Goal: Information Seeking & Learning: Learn about a topic

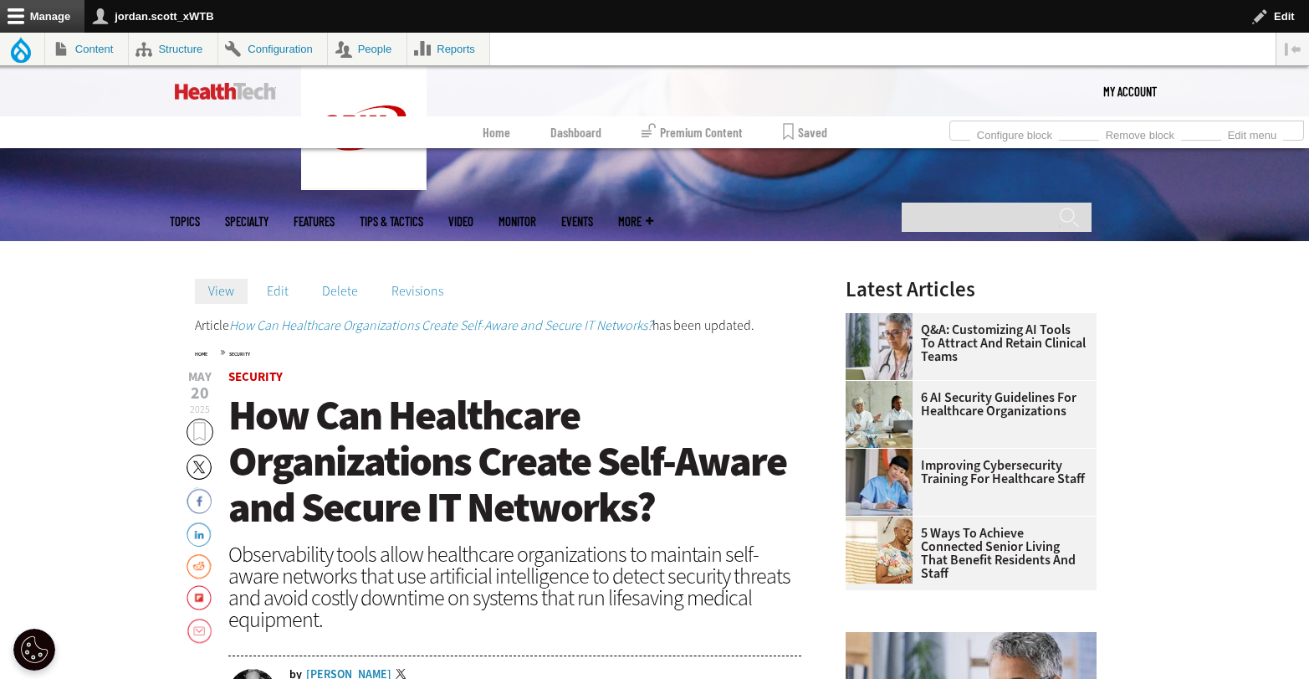
scroll to position [428, 0]
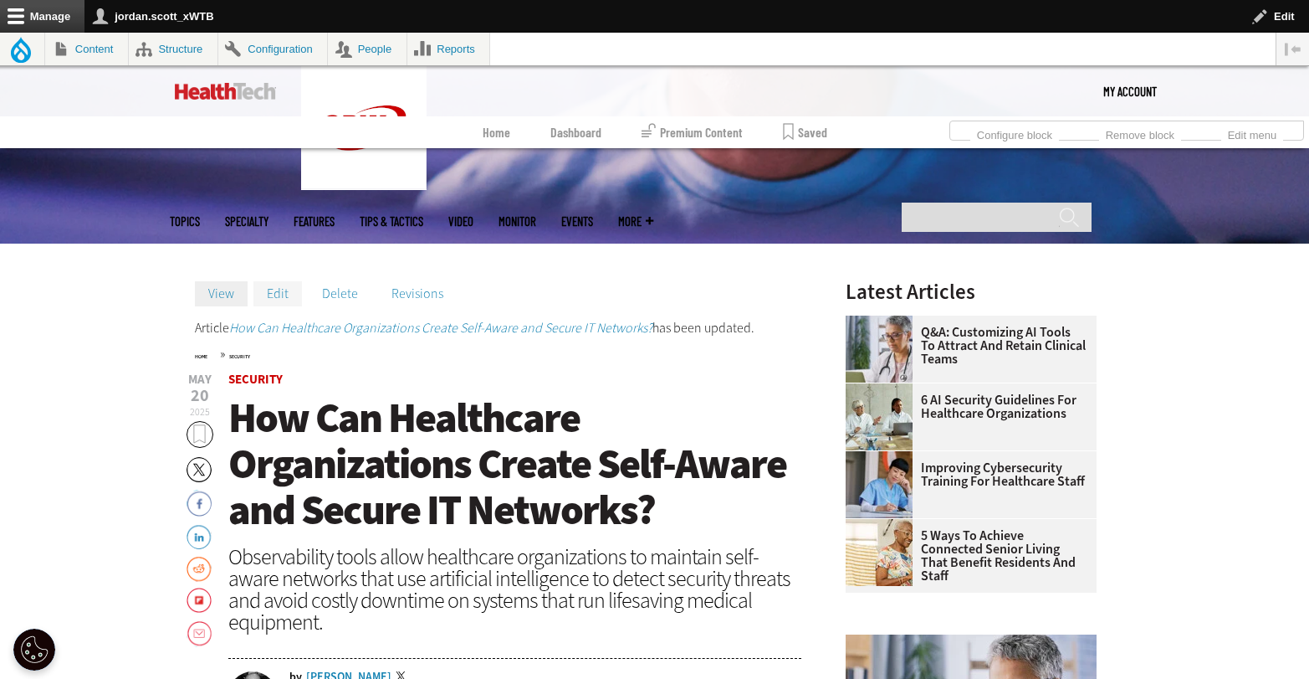
click at [279, 300] on link "Edit" at bounding box center [278, 293] width 49 height 25
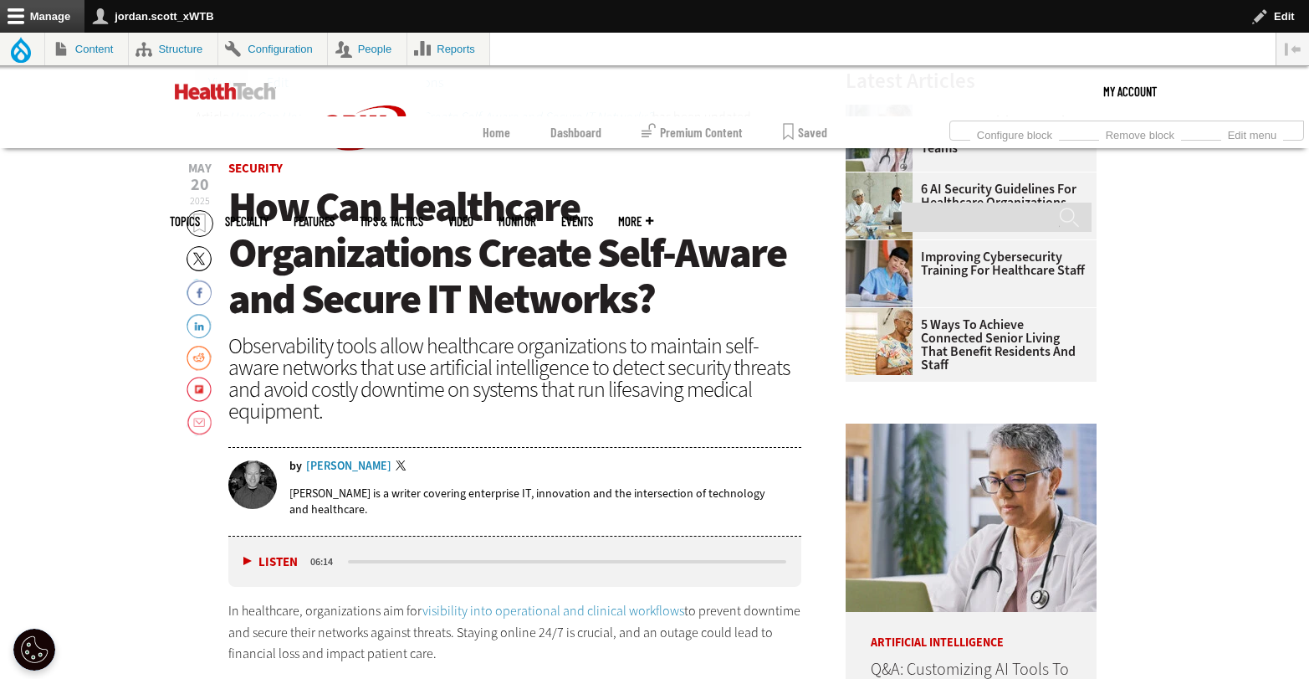
scroll to position [500, 0]
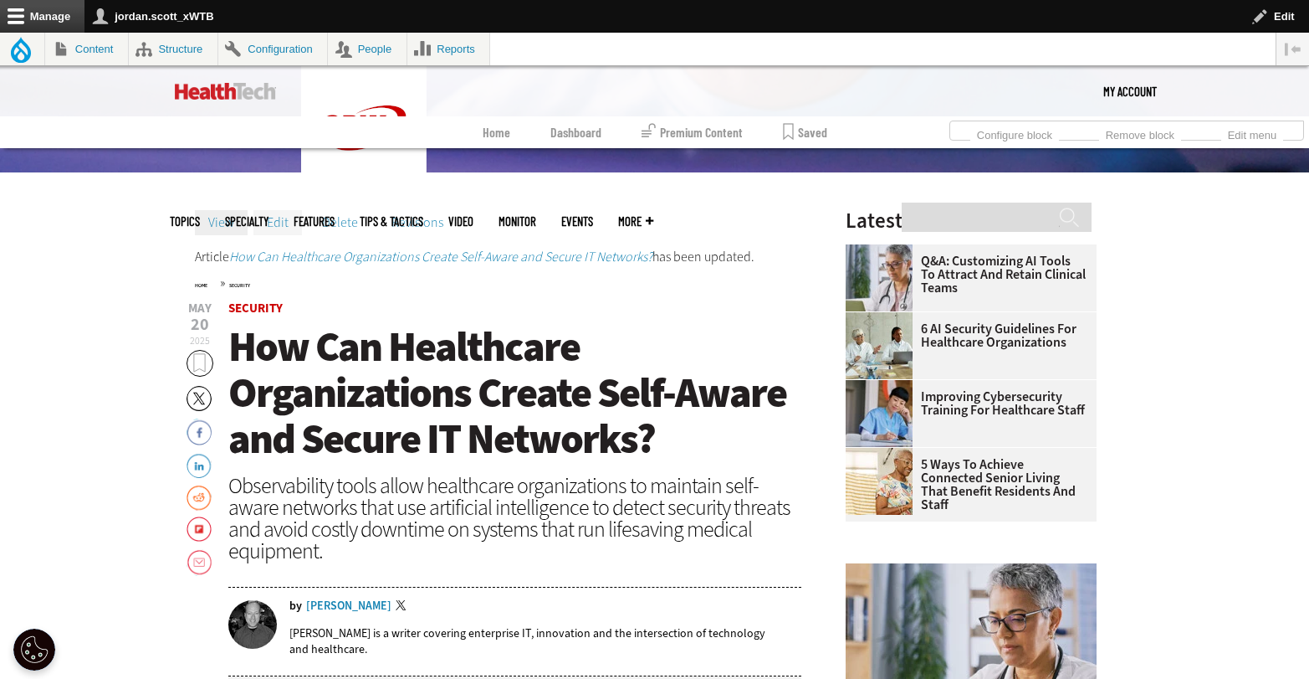
click at [272, 219] on link "Edit" at bounding box center [278, 222] width 49 height 25
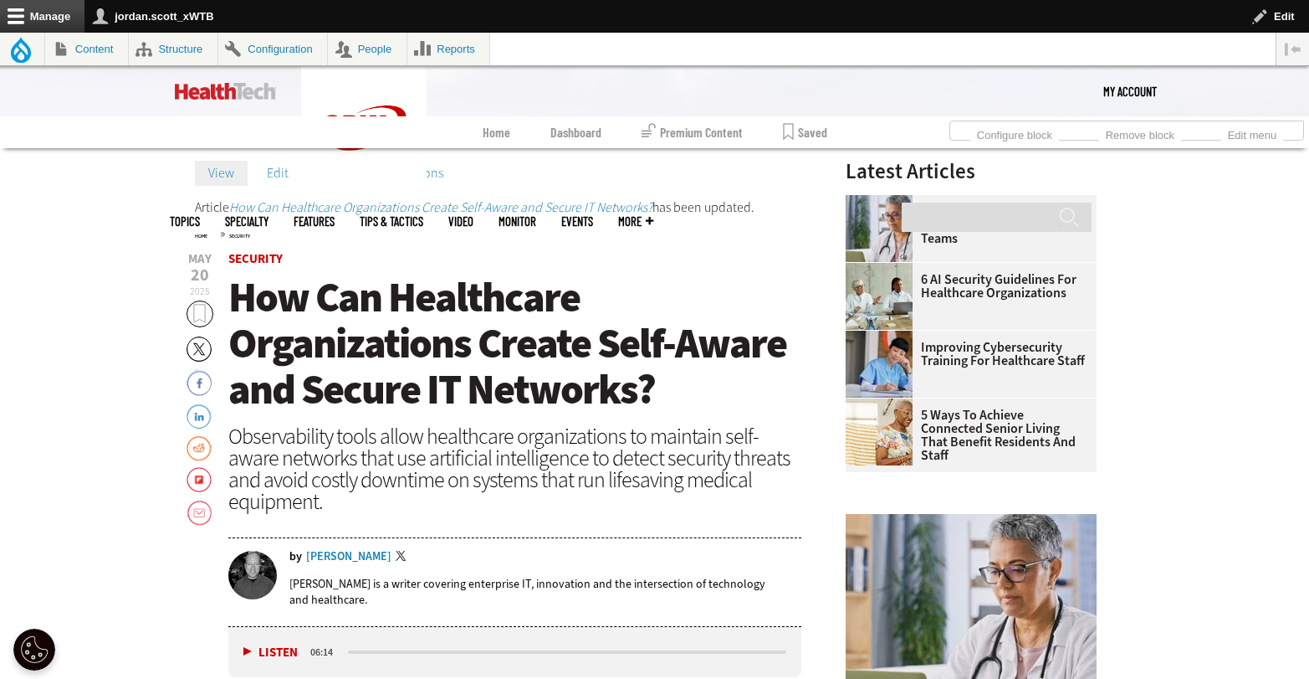
scroll to position [515, 0]
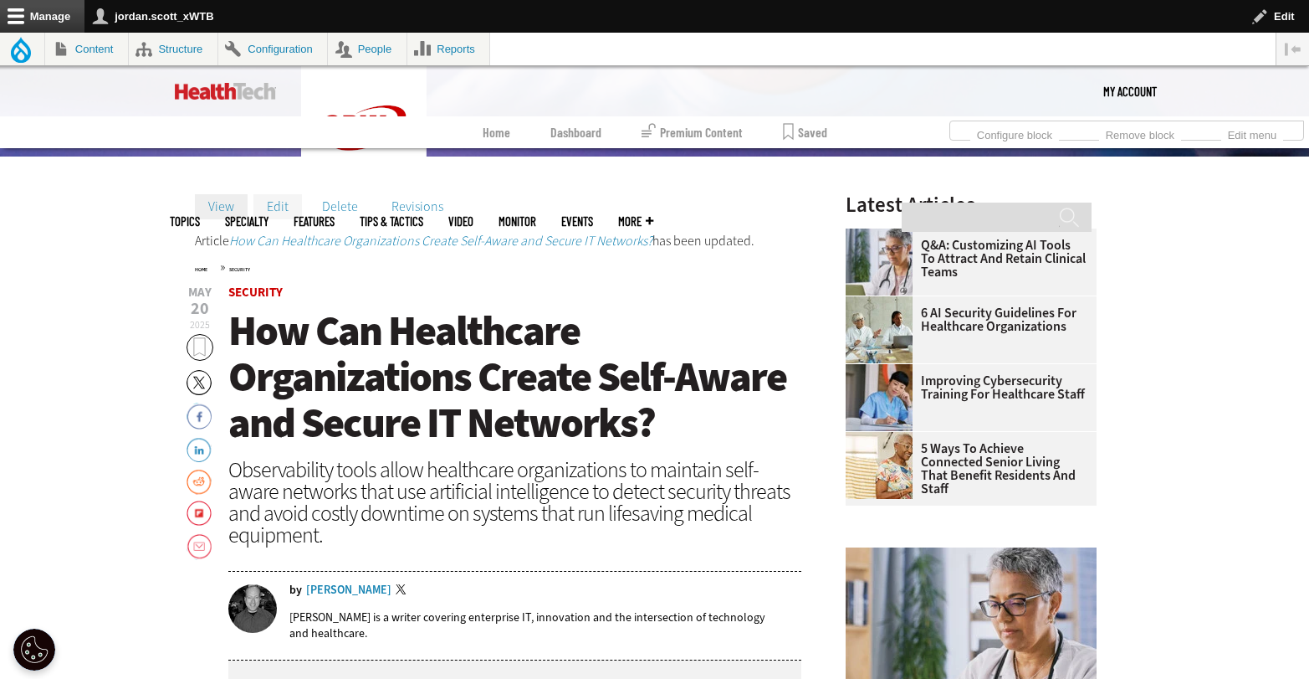
click at [275, 194] on link "Edit" at bounding box center [278, 206] width 49 height 25
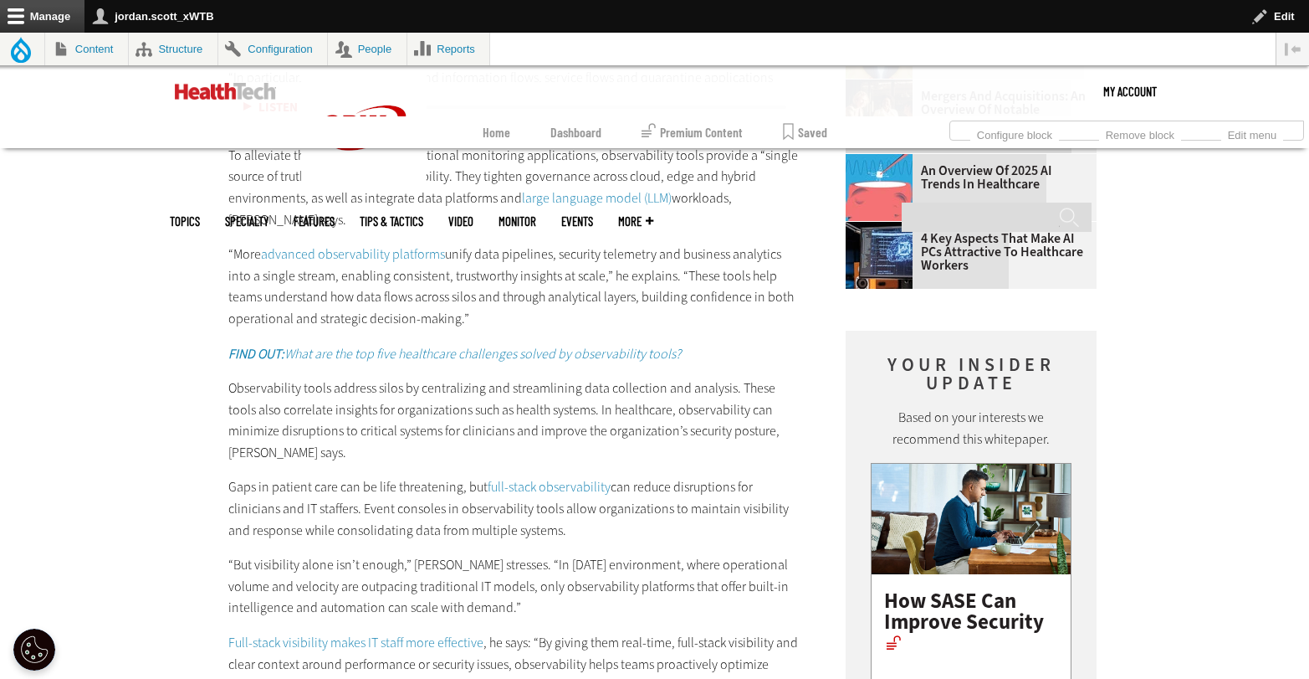
scroll to position [3279, 0]
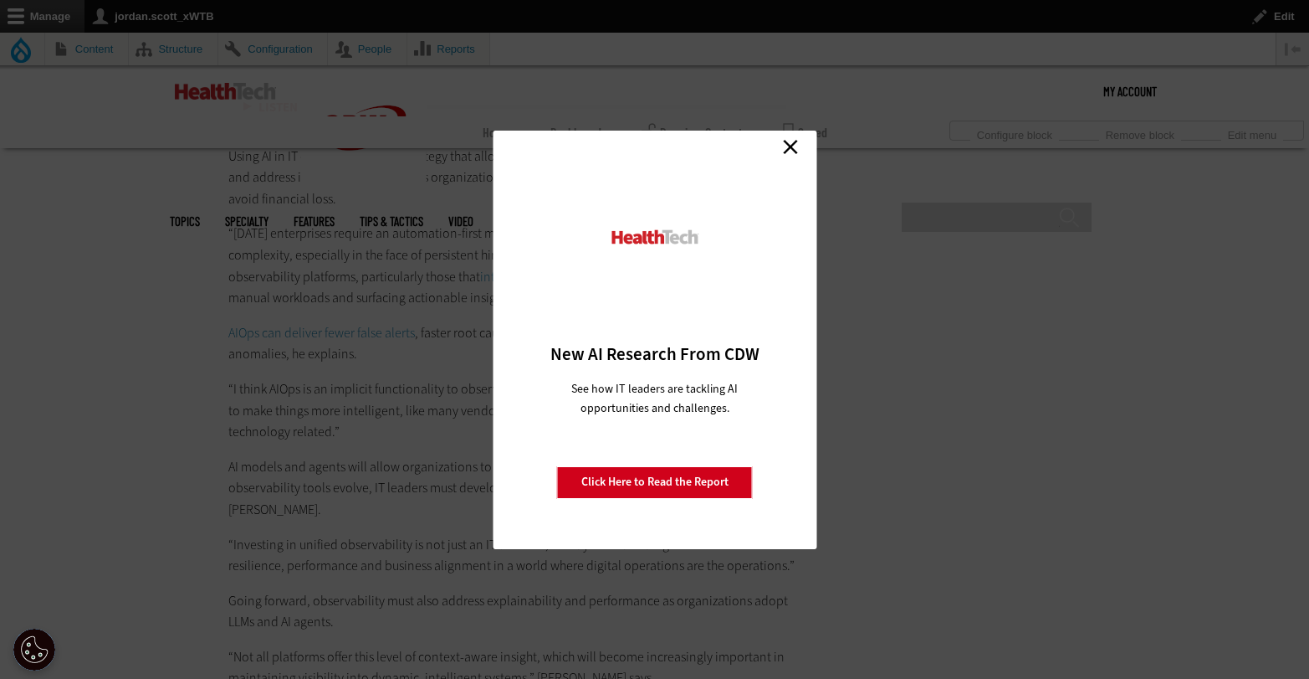
click at [784, 149] on link "Close" at bounding box center [790, 147] width 25 height 25
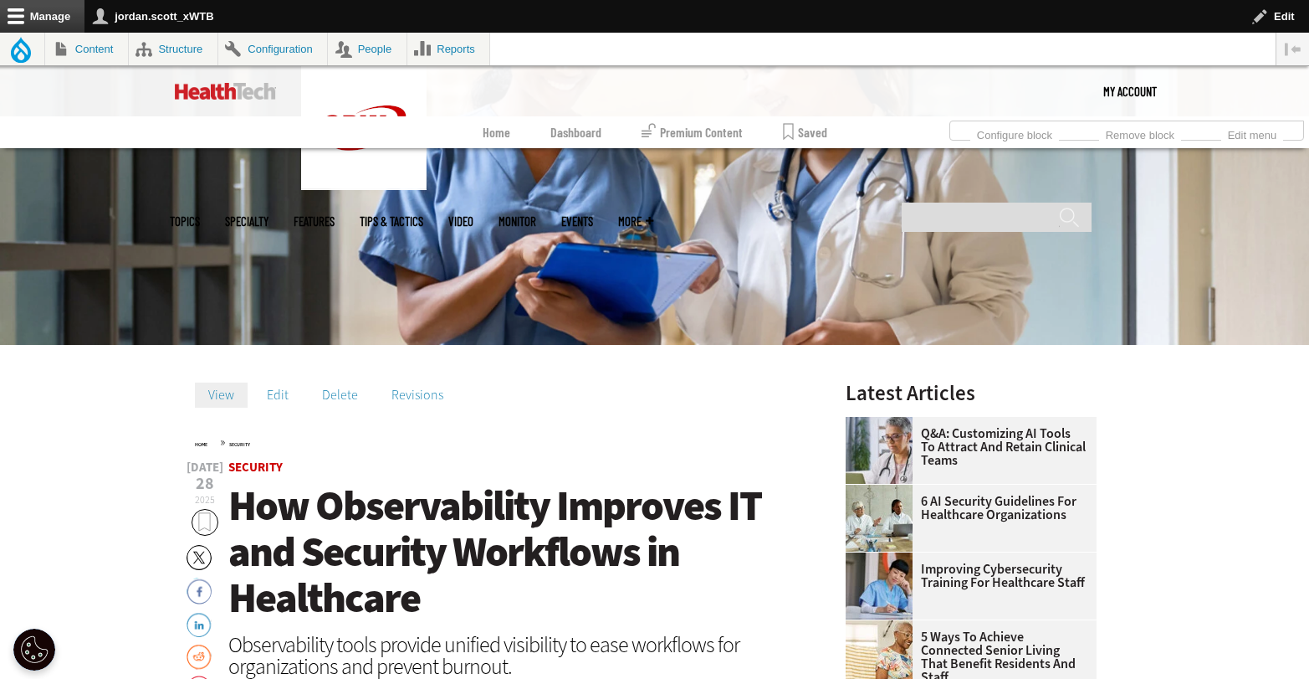
scroll to position [322, 0]
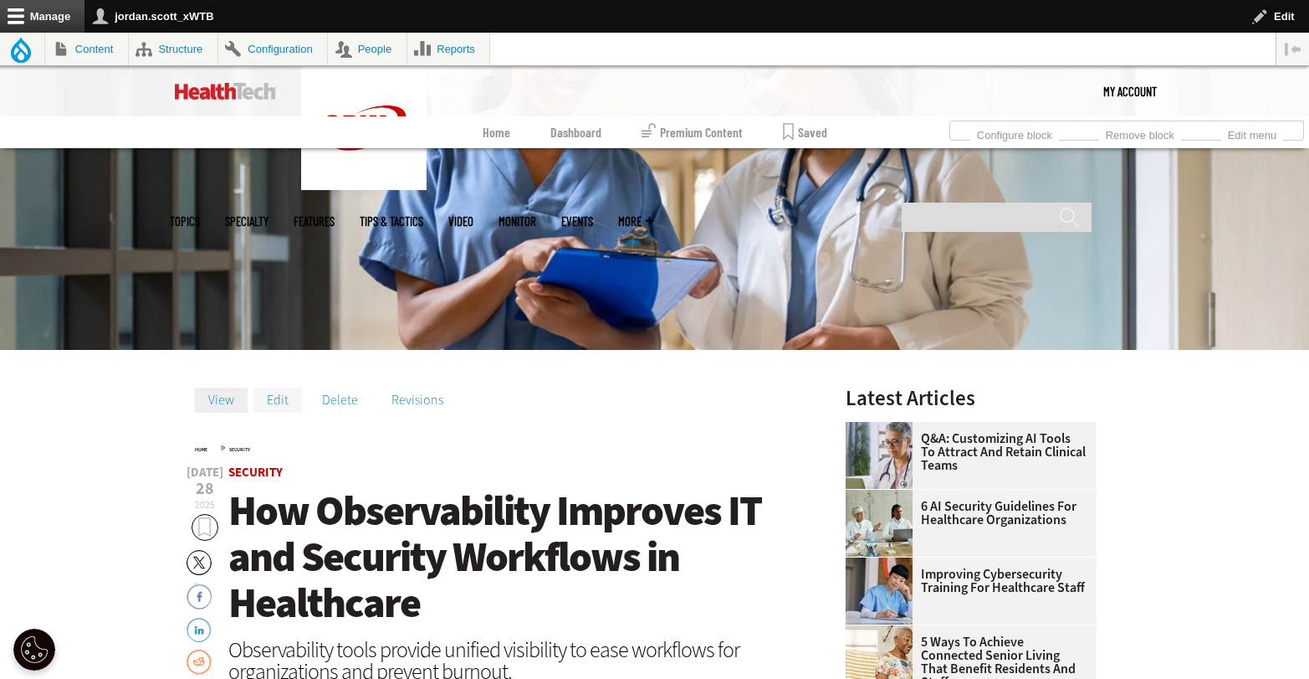
click at [285, 400] on link "Edit" at bounding box center [278, 399] width 49 height 25
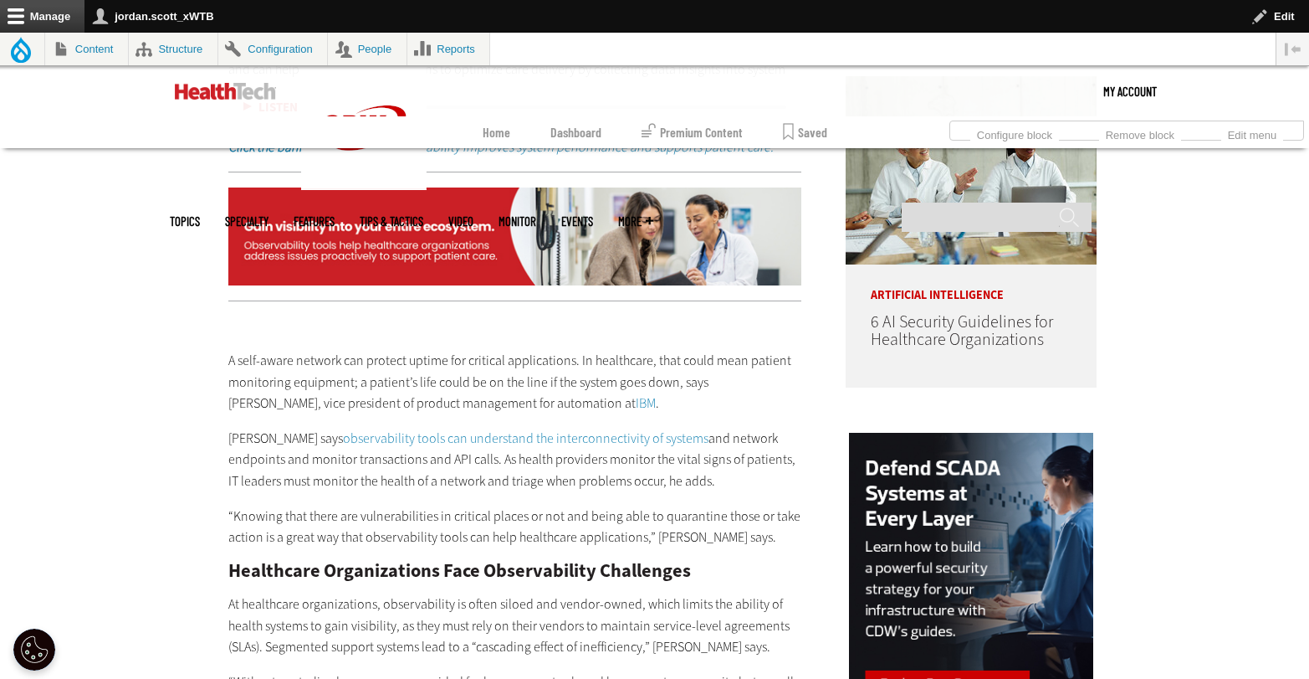
scroll to position [1155, 0]
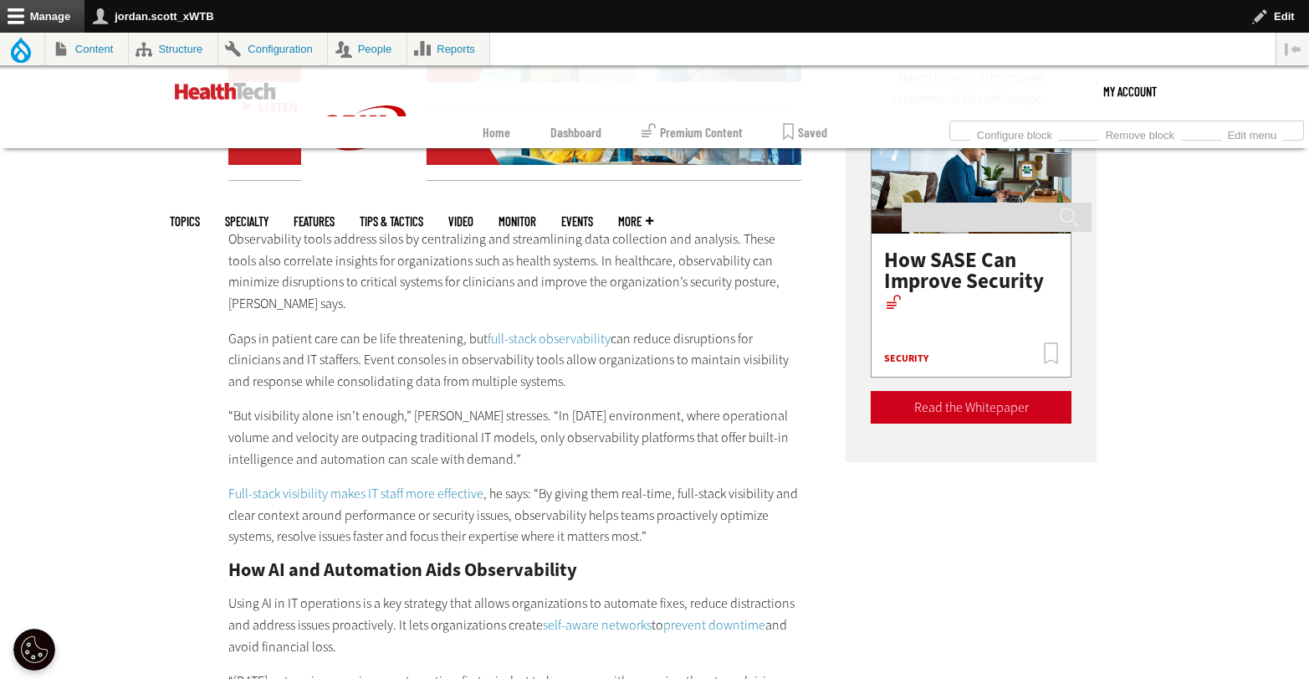
scroll to position [2637, 0]
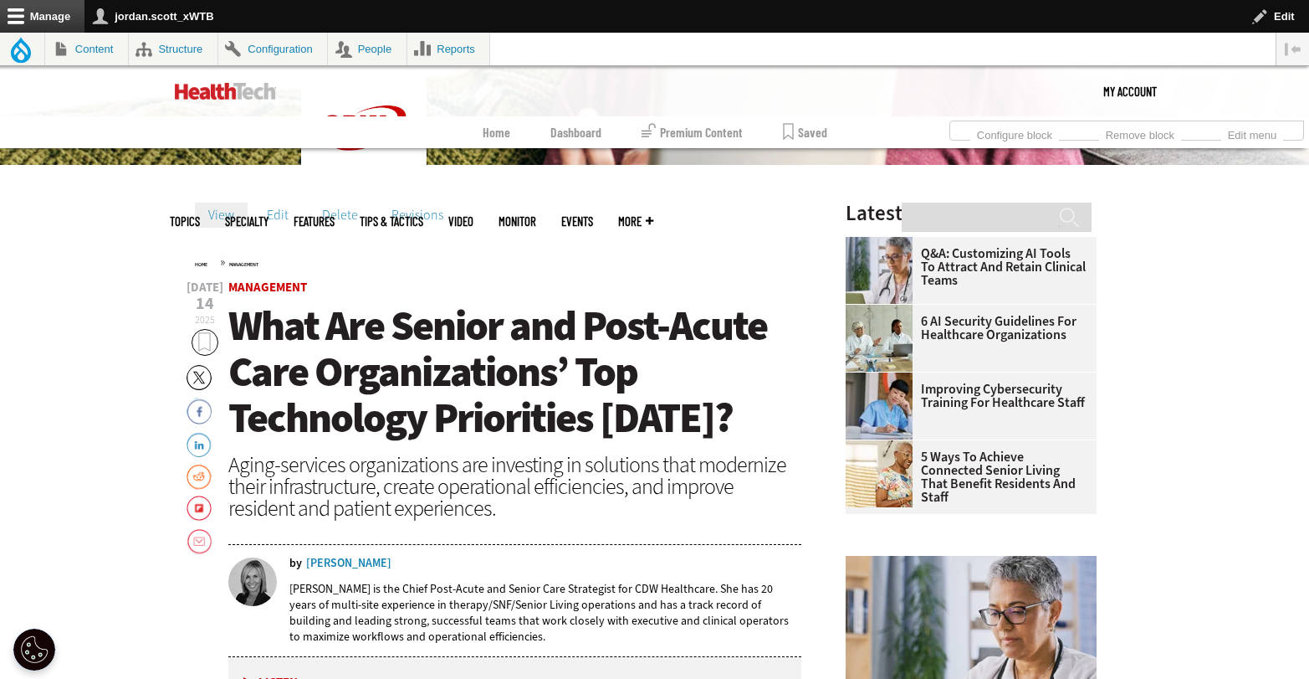
scroll to position [505, 0]
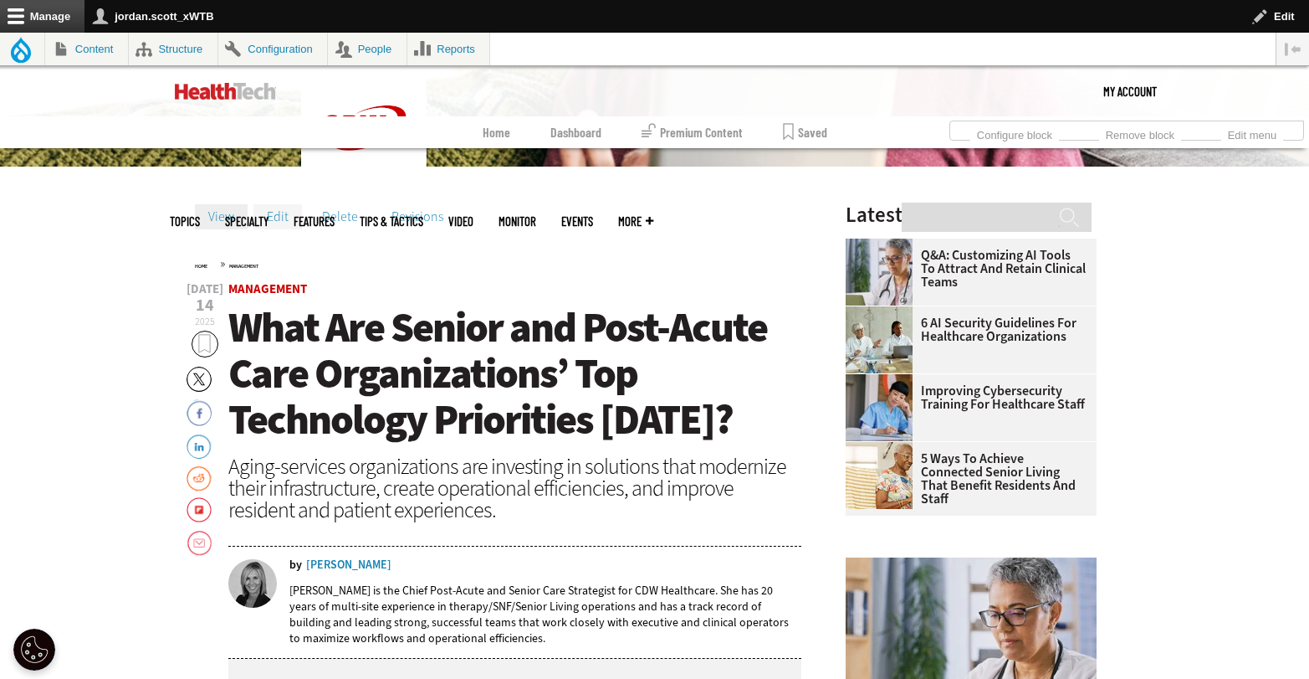
click at [285, 214] on link "Edit" at bounding box center [278, 216] width 49 height 25
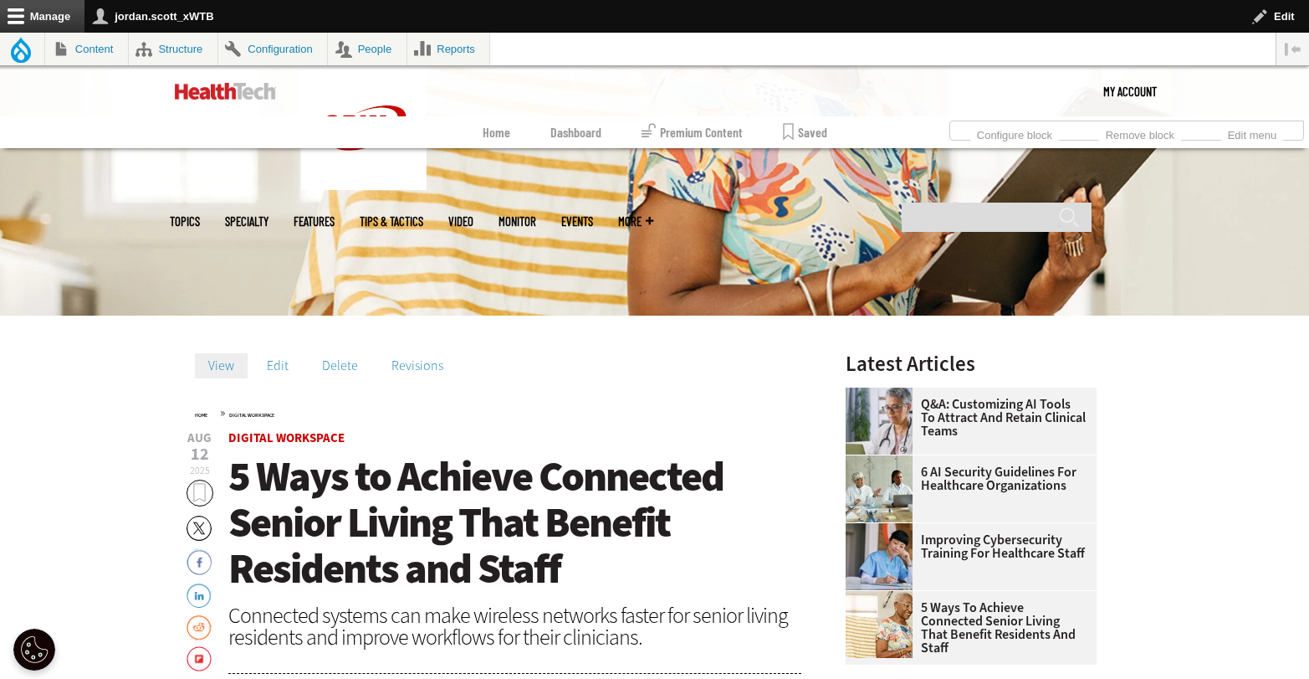
scroll to position [356, 0]
click at [284, 357] on link "Edit" at bounding box center [278, 366] width 49 height 25
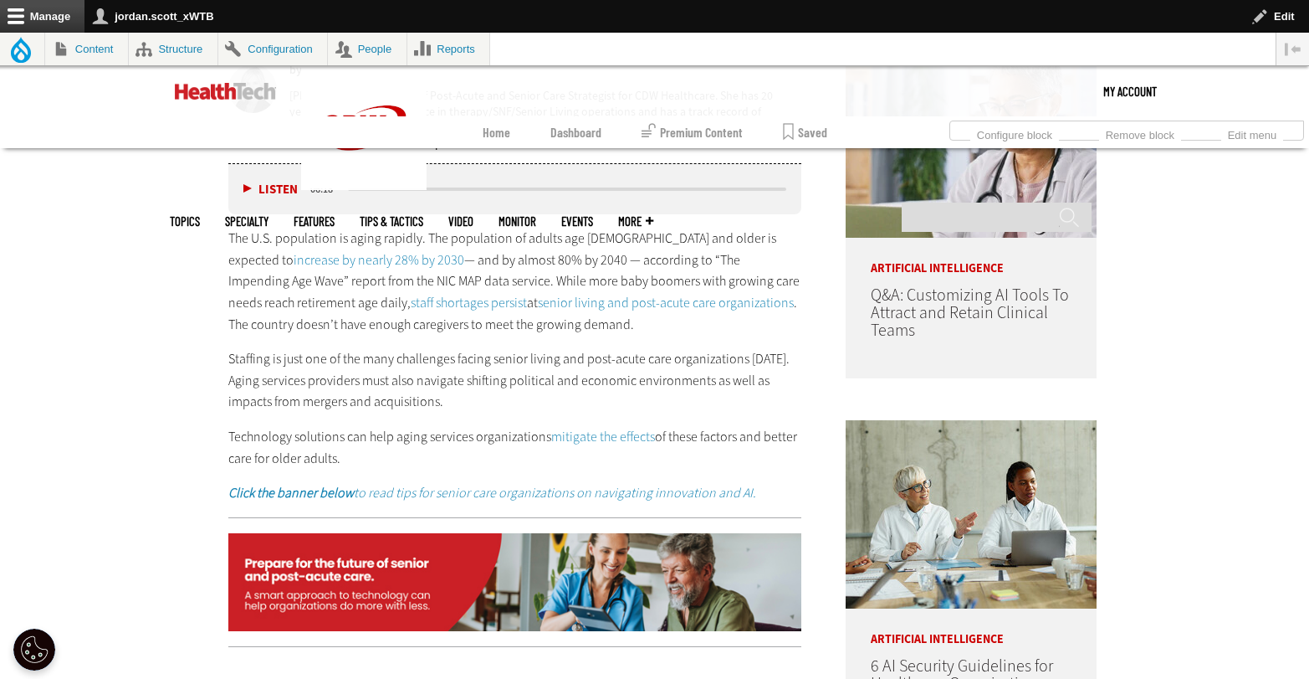
scroll to position [1022, 0]
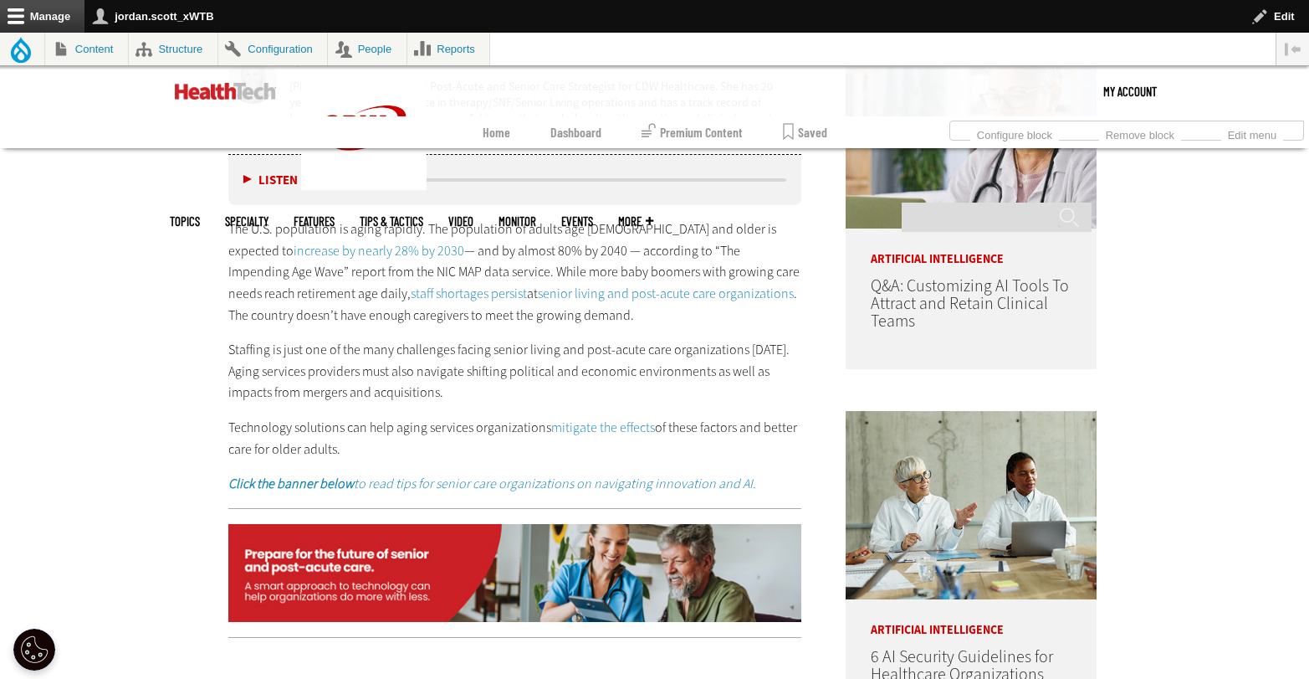
click at [577, 480] on em "Click the banner below to read tips for senior care organizations on navigating…" at bounding box center [492, 483] width 528 height 18
click at [559, 575] on img at bounding box center [515, 573] width 574 height 99
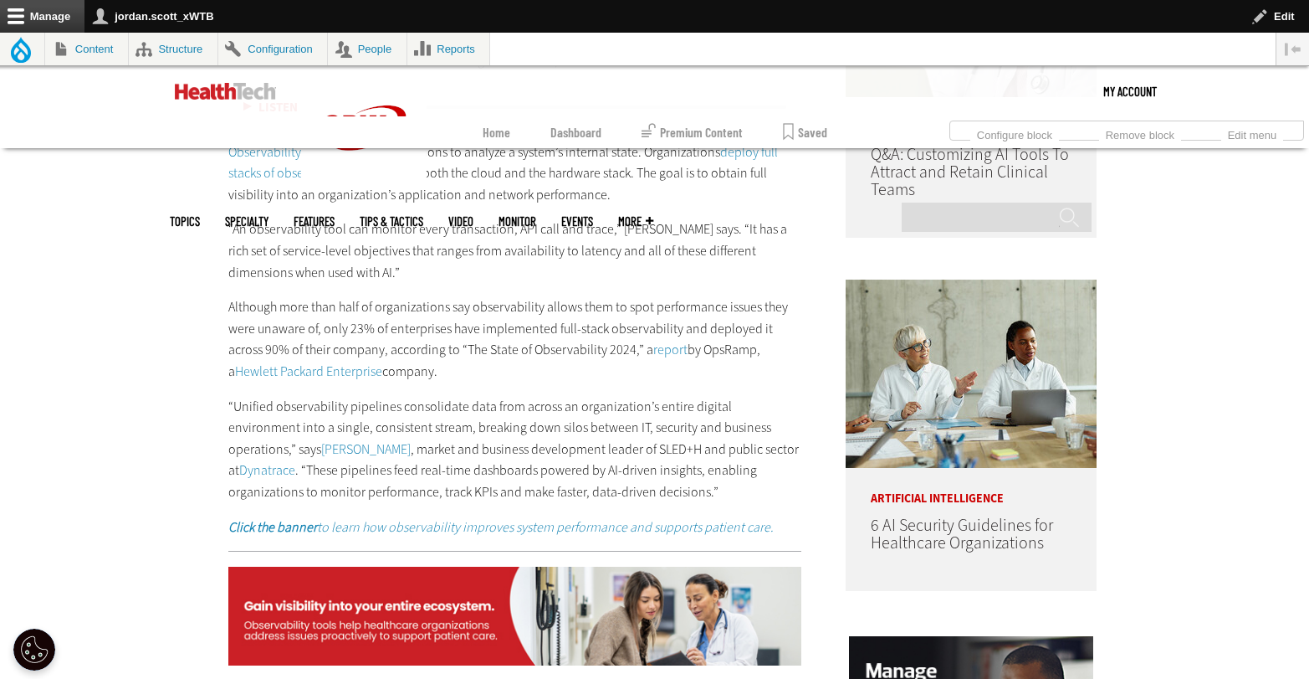
click at [485, 530] on em "Click the banner to learn how observability improves system performance and sup…" at bounding box center [501, 527] width 546 height 18
click at [617, 628] on img at bounding box center [515, 615] width 574 height 99
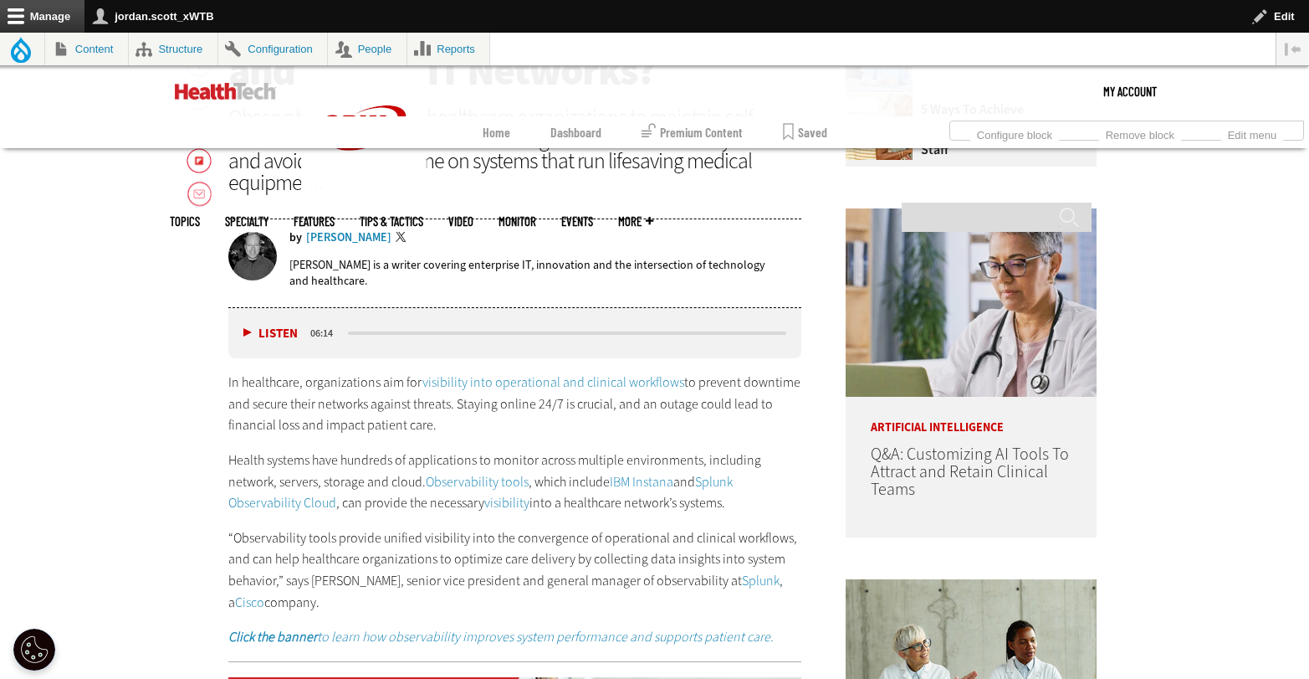
scroll to position [1079, 0]
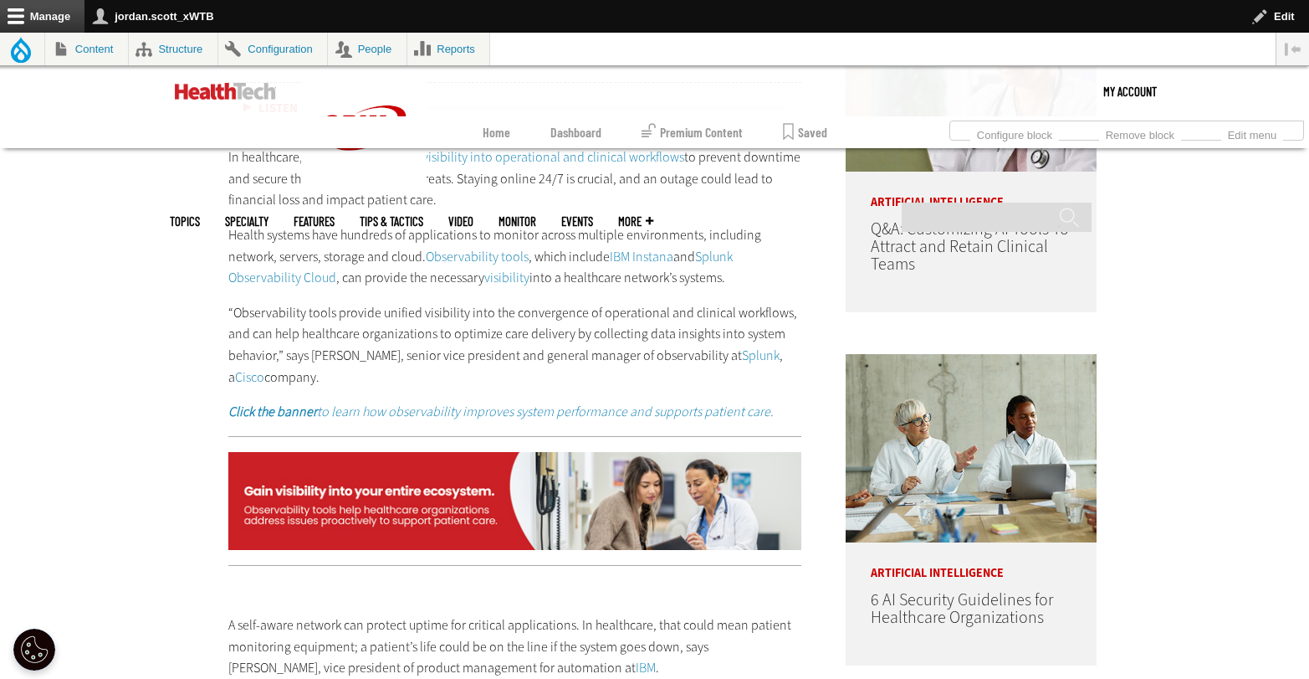
click at [486, 412] on em "Click the banner to learn how observability improves system performance and sup…" at bounding box center [501, 411] width 546 height 18
click at [505, 525] on img at bounding box center [515, 501] width 574 height 99
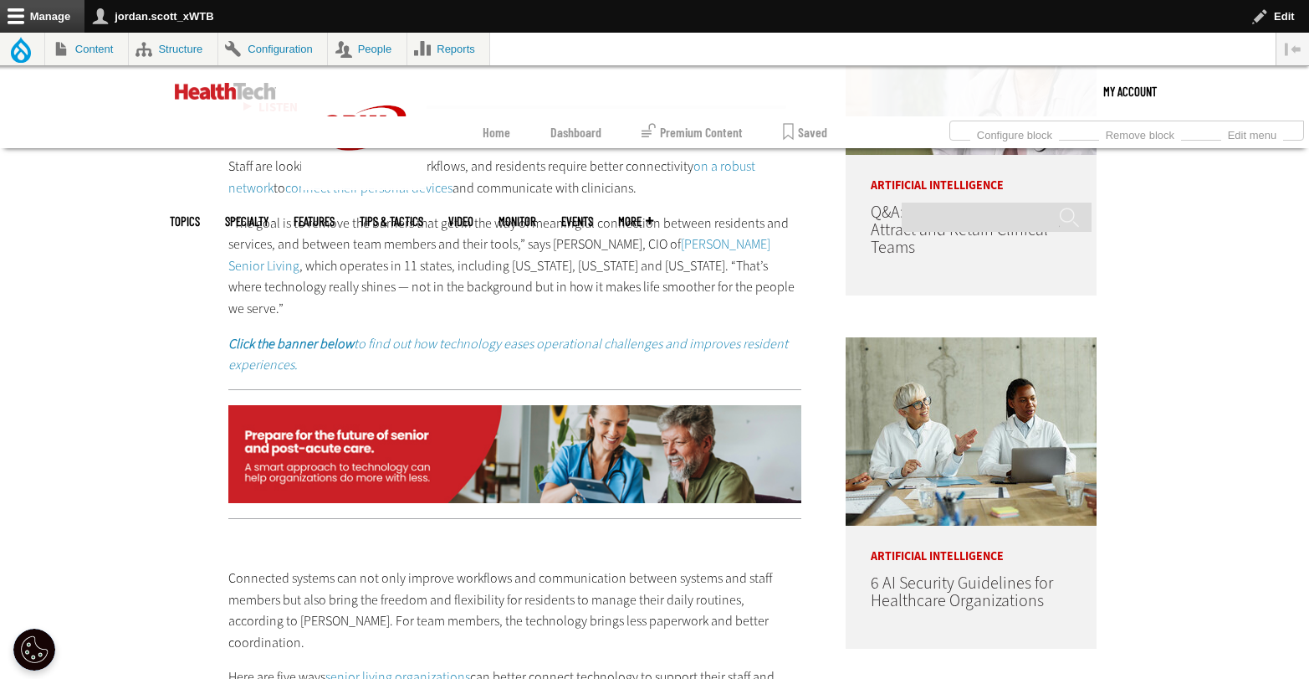
scroll to position [1107, 0]
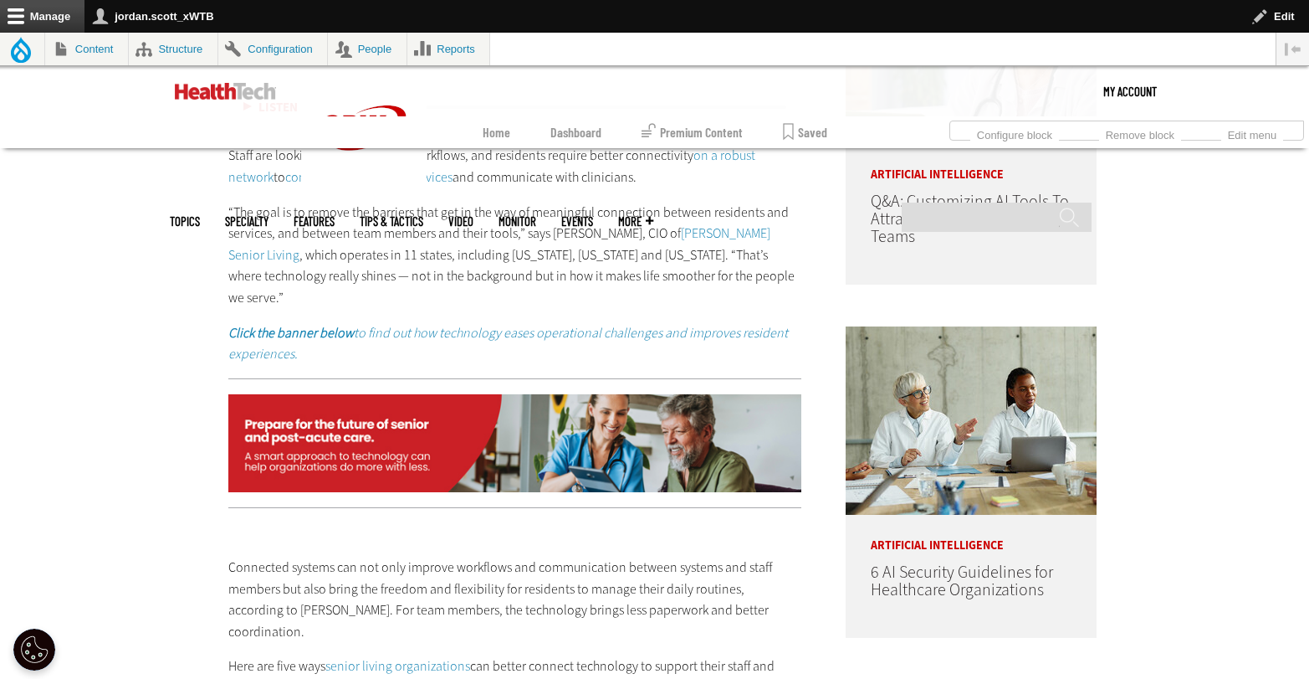
click at [478, 324] on em "Click the banner below to find out how technology eases operational challenges …" at bounding box center [508, 343] width 560 height 39
click at [464, 443] on img at bounding box center [515, 443] width 574 height 99
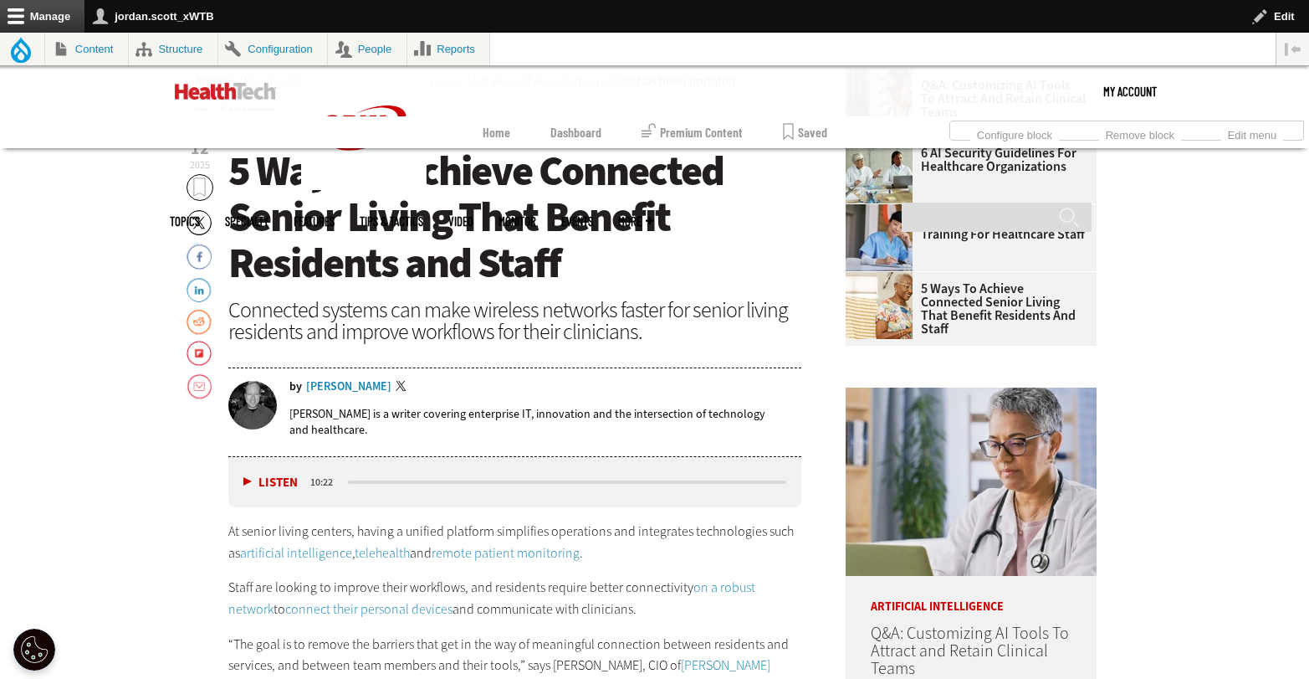
scroll to position [536, 0]
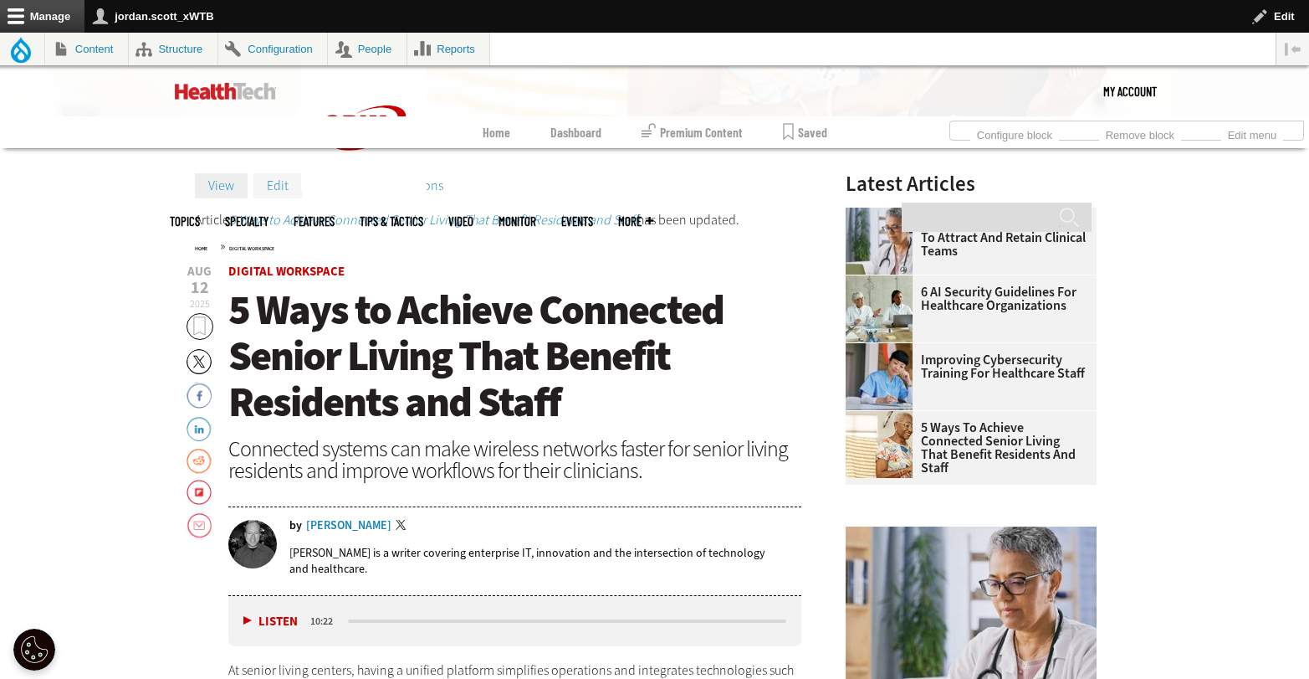
click at [273, 189] on link "Edit" at bounding box center [278, 185] width 49 height 25
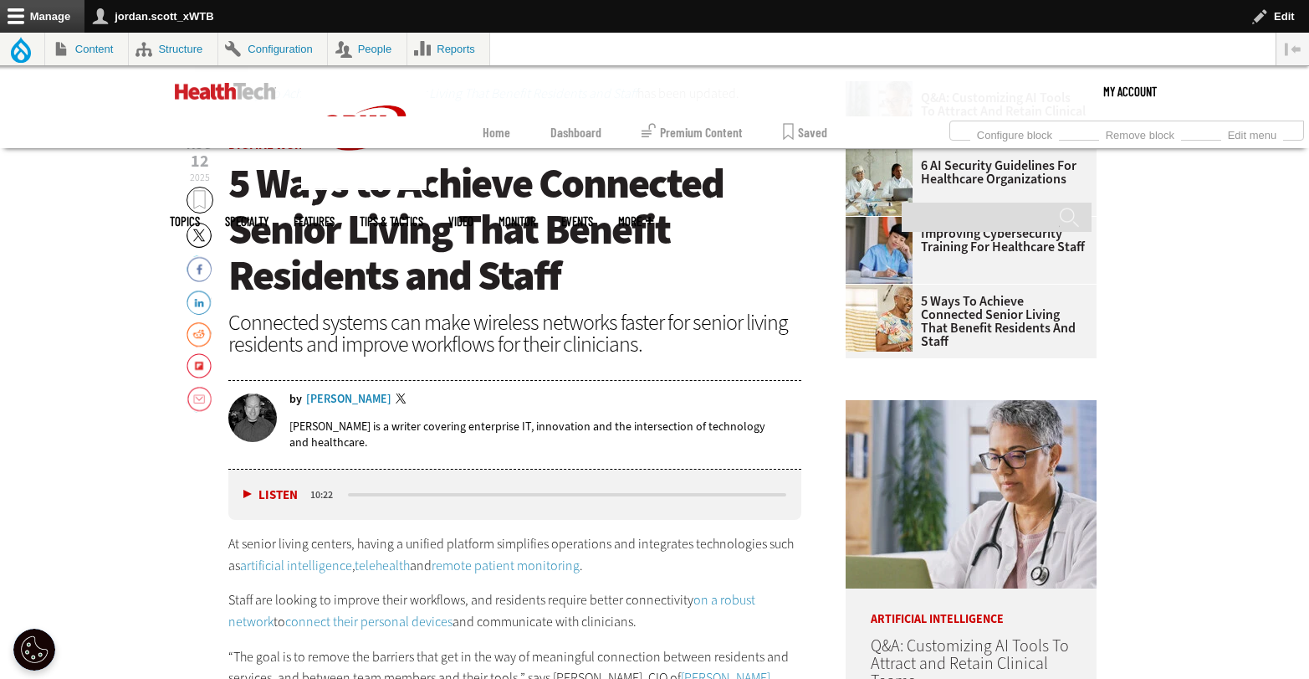
scroll to position [393, 0]
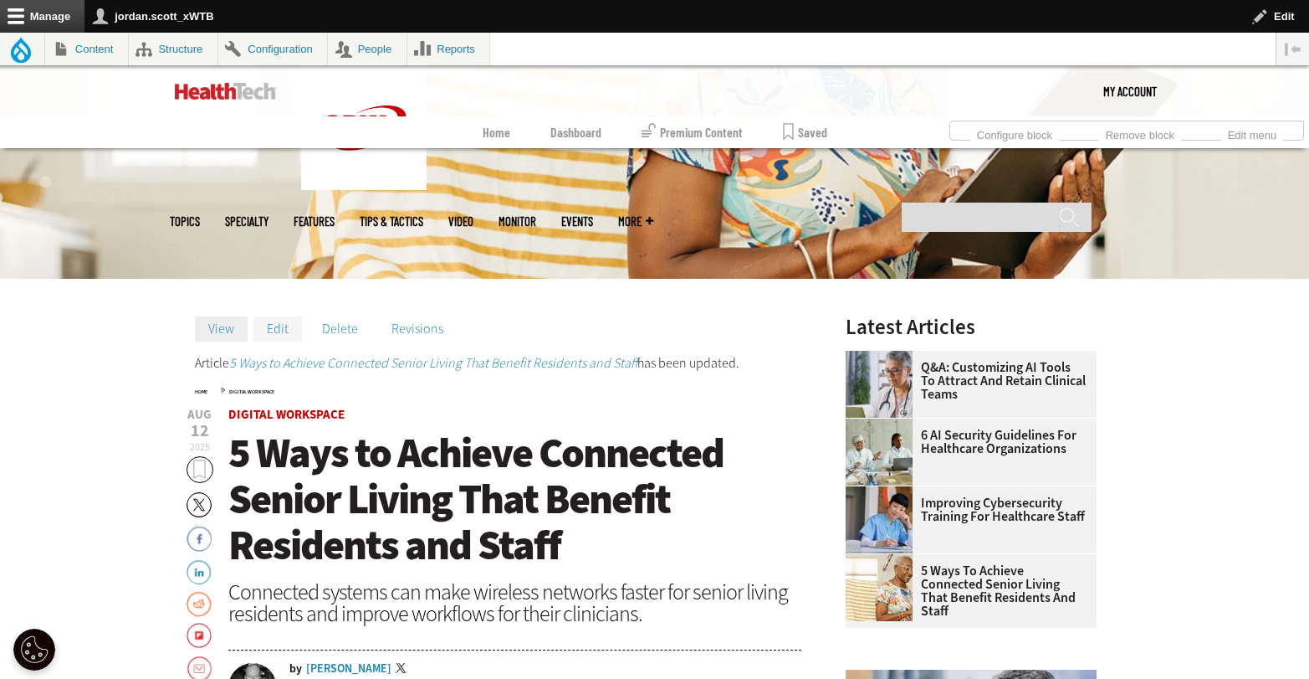
click at [286, 320] on link "Edit" at bounding box center [278, 328] width 49 height 25
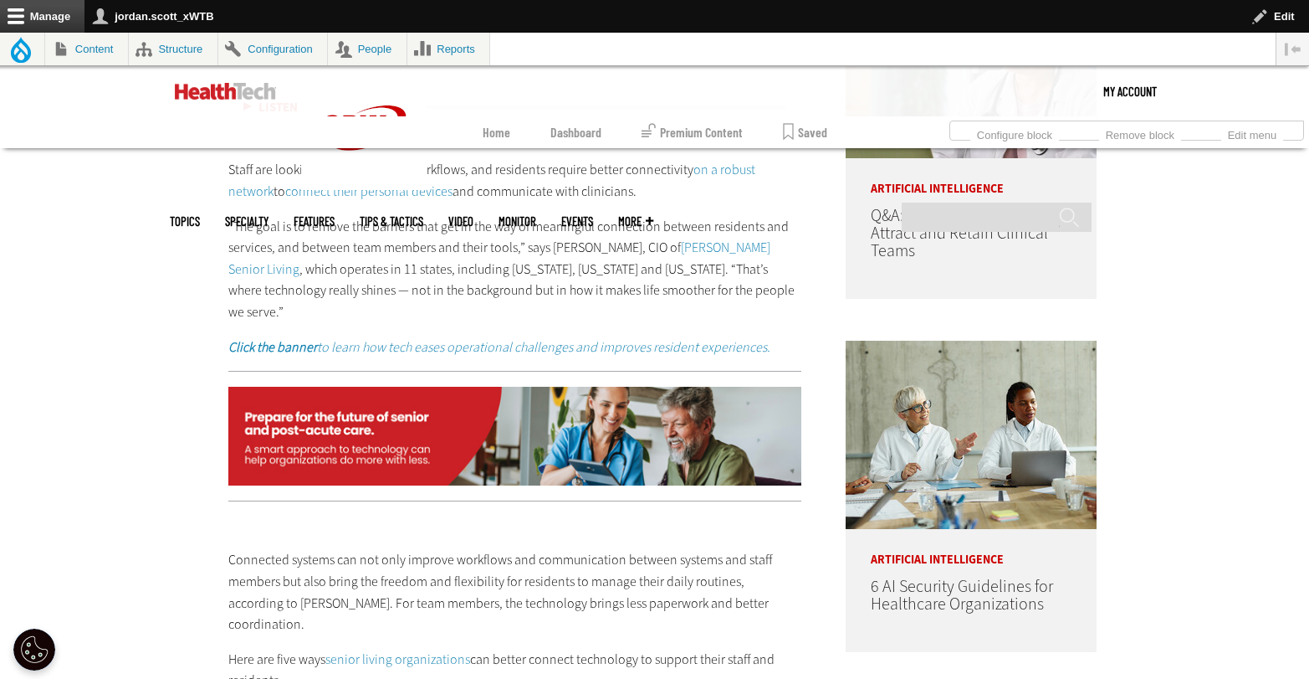
scroll to position [1094, 0]
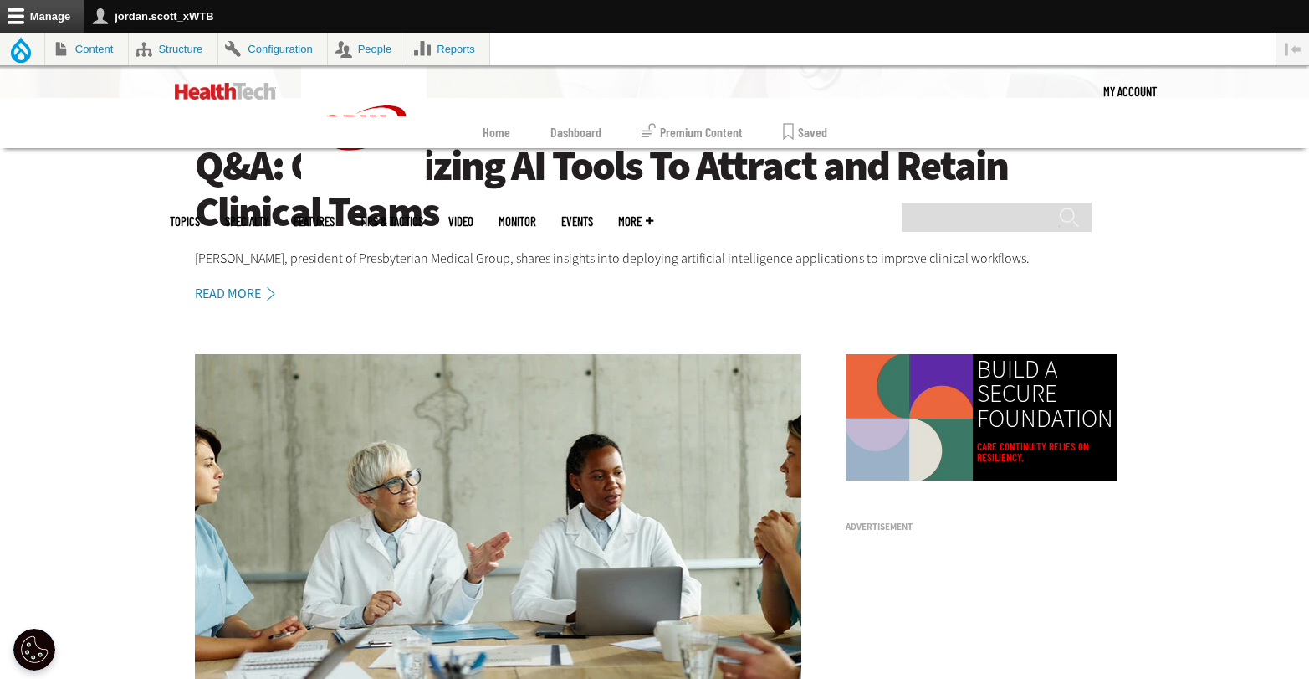
click at [532, 177] on h1 "Q&A: Customizing AI Tools To Attract and Retain Clinical Teams" at bounding box center [655, 189] width 920 height 92
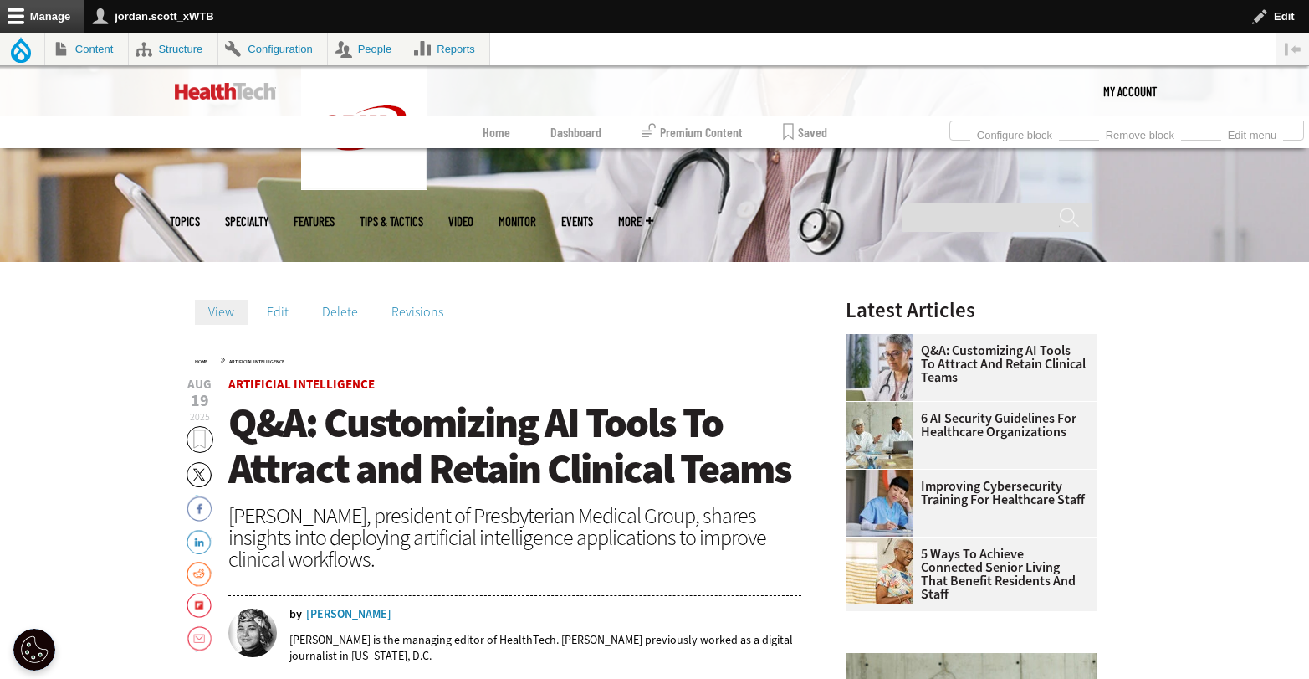
scroll to position [402, 0]
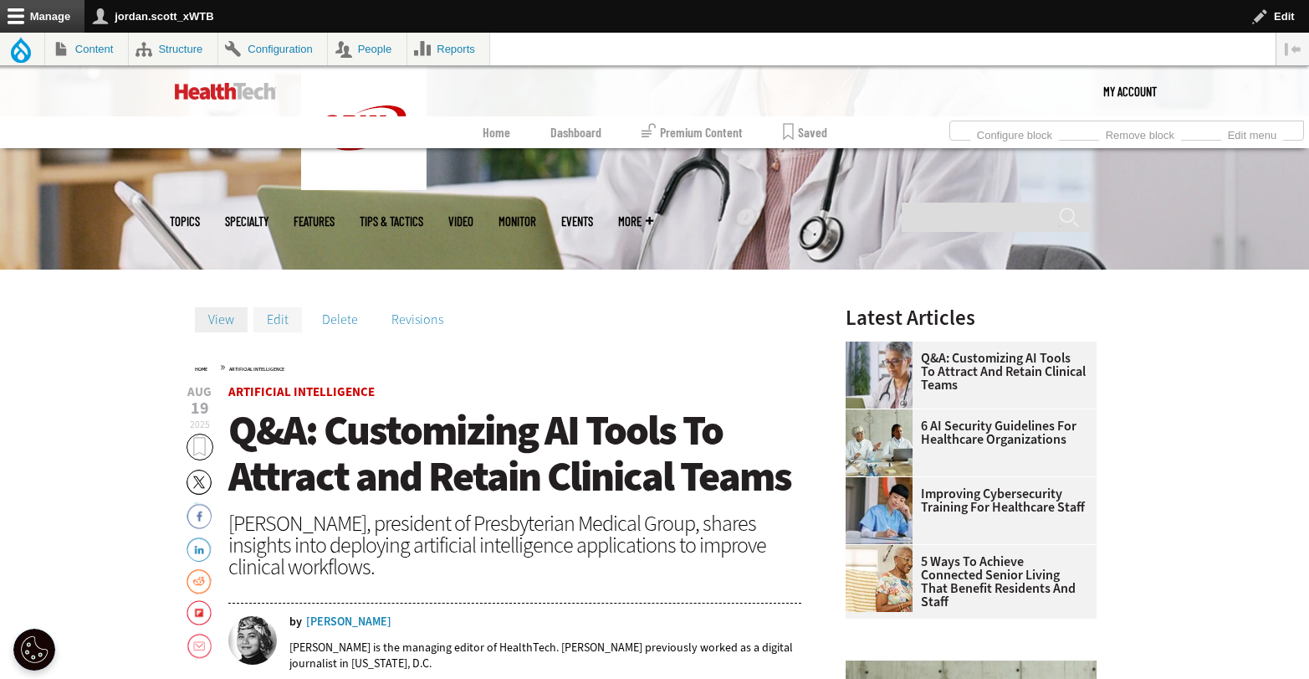
click at [280, 321] on link "Edit" at bounding box center [278, 319] width 49 height 25
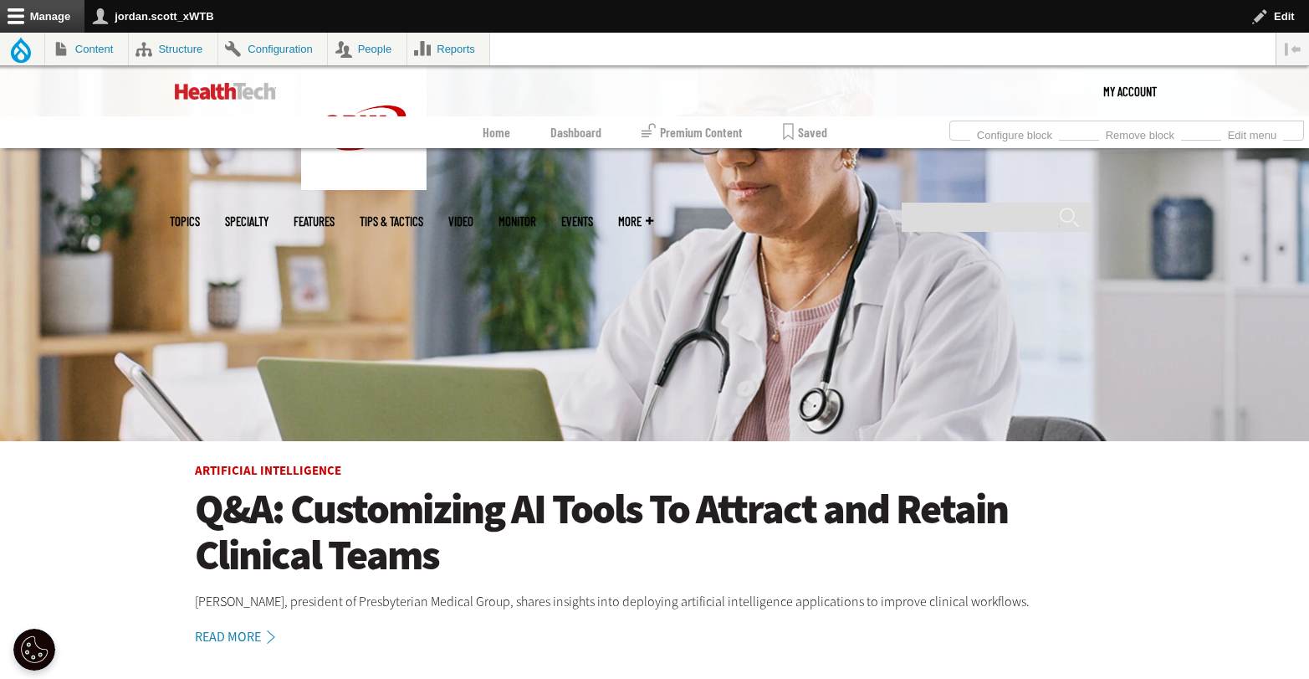
scroll to position [219, 0]
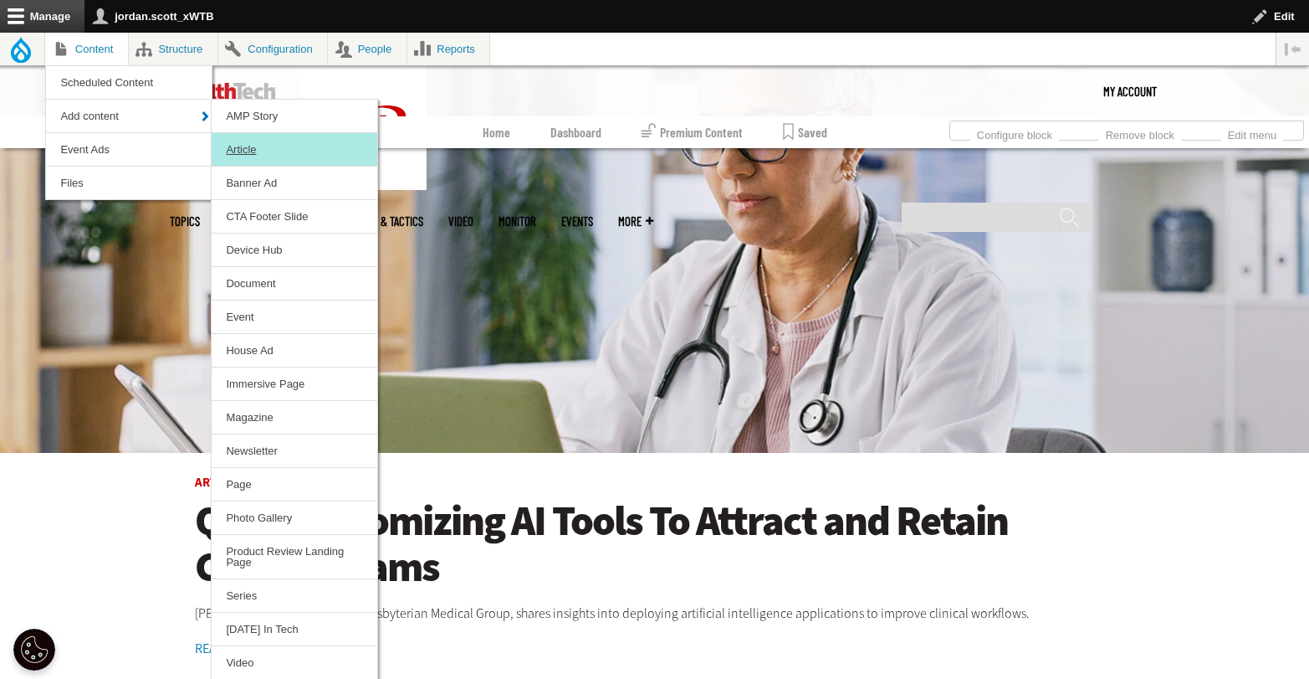
click at [289, 152] on link "Article" at bounding box center [295, 149] width 166 height 33
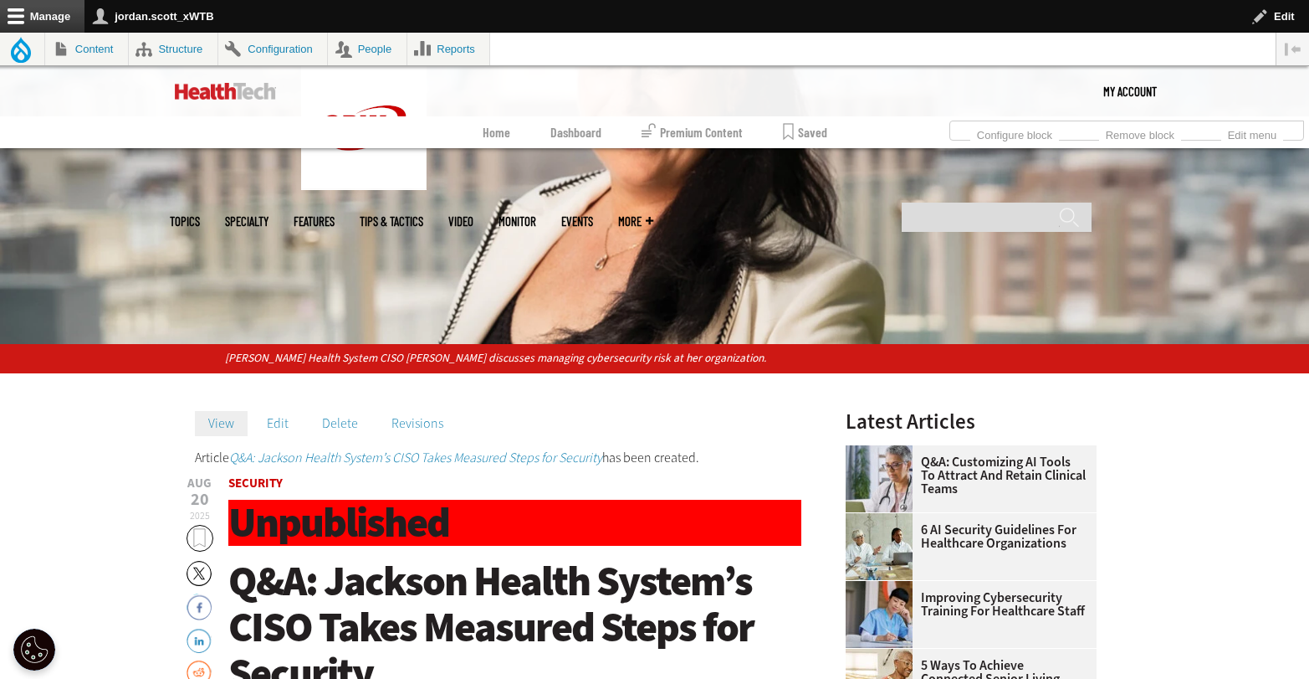
scroll to position [235, 0]
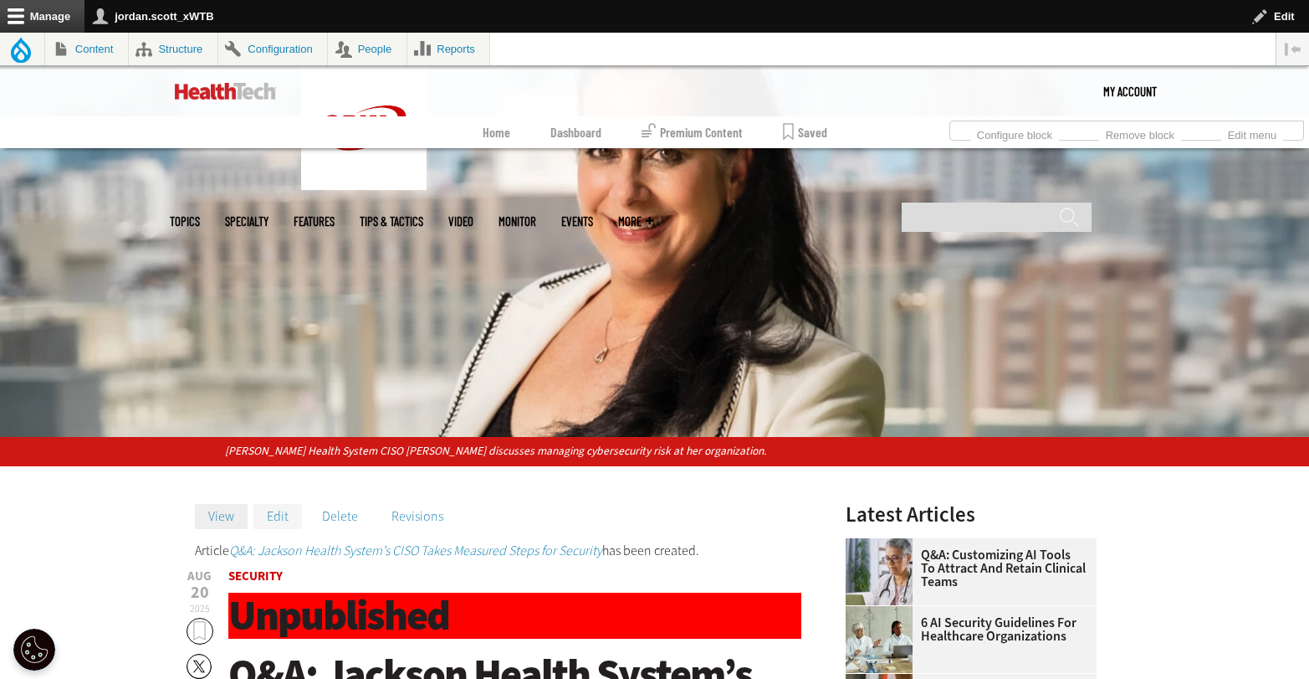
click at [284, 520] on link "Edit" at bounding box center [278, 516] width 49 height 25
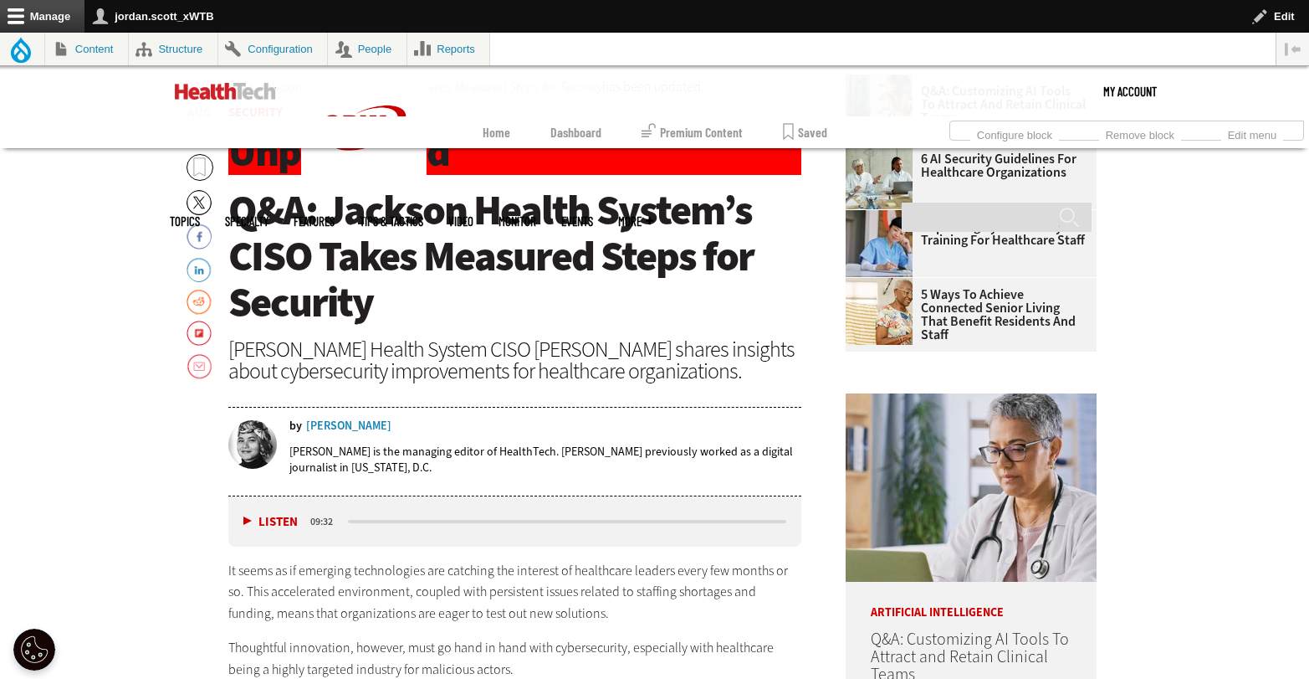
scroll to position [348, 0]
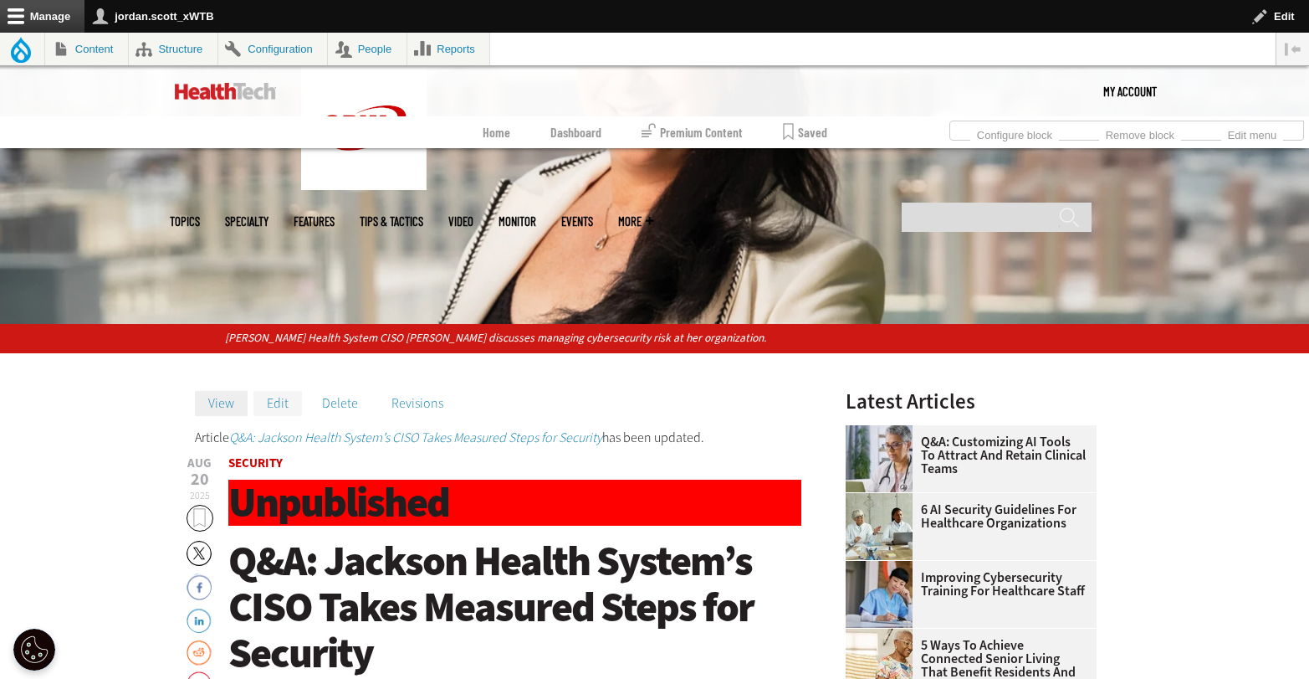
click at [291, 404] on link "Edit" at bounding box center [278, 403] width 49 height 25
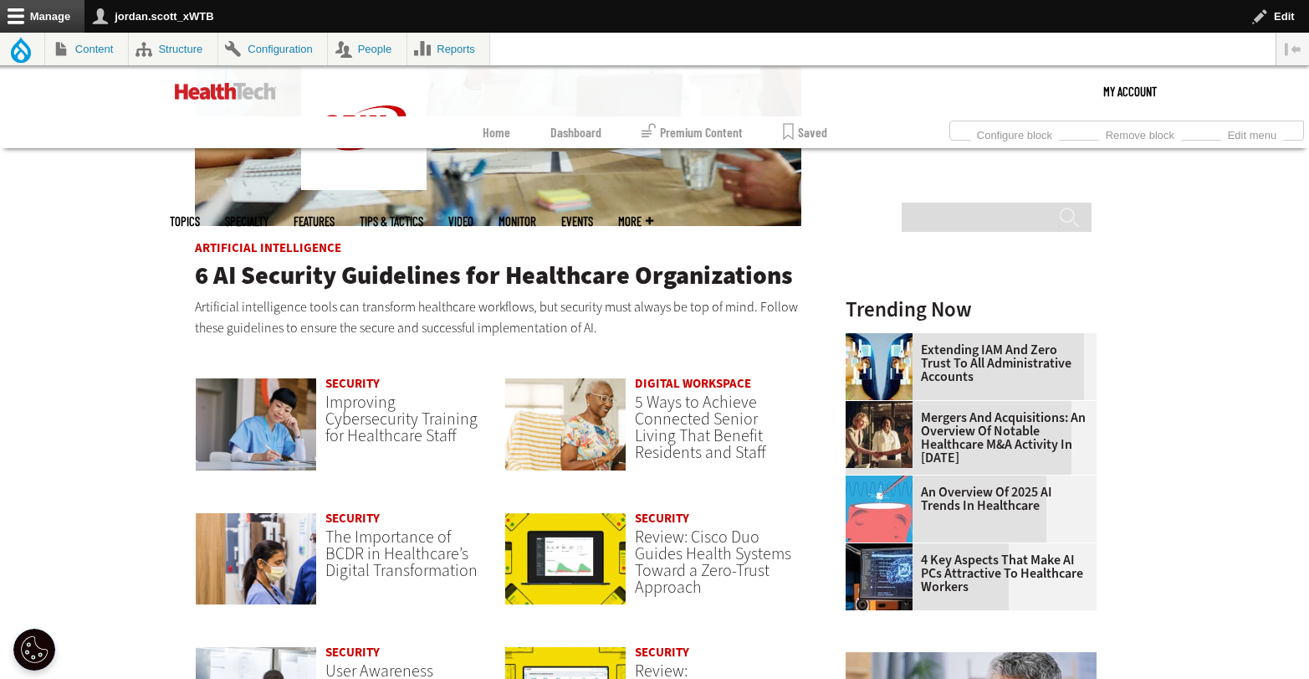
scroll to position [1096, 0]
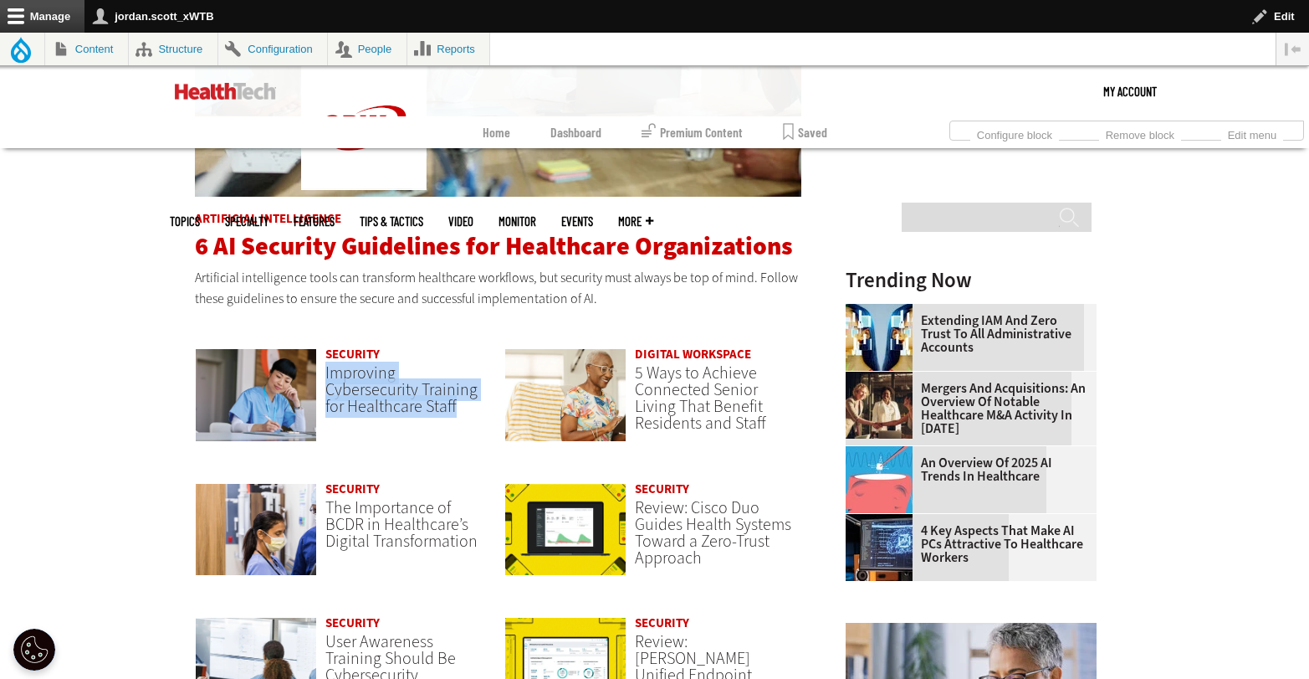
click at [547, 250] on span "6 AI Security Guidelines for Healthcare Organizations" at bounding box center [494, 245] width 598 height 33
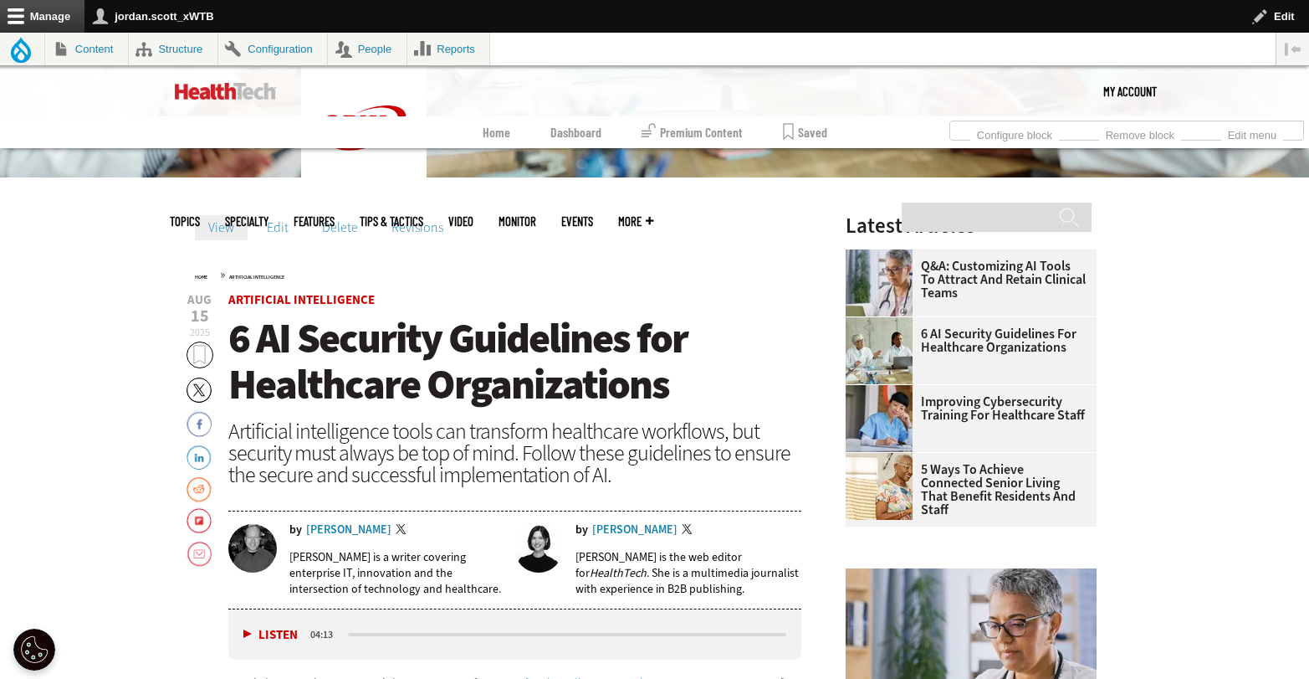
scroll to position [482, 0]
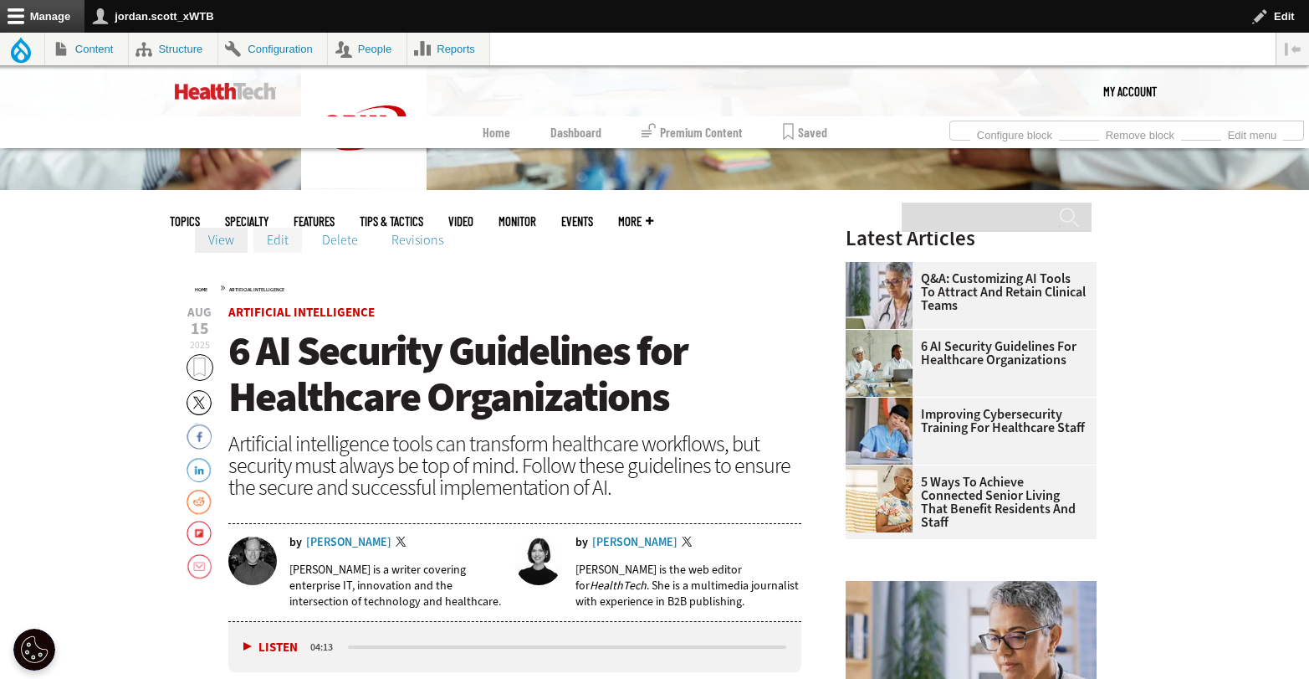
click at [288, 246] on link "Edit" at bounding box center [278, 240] width 49 height 25
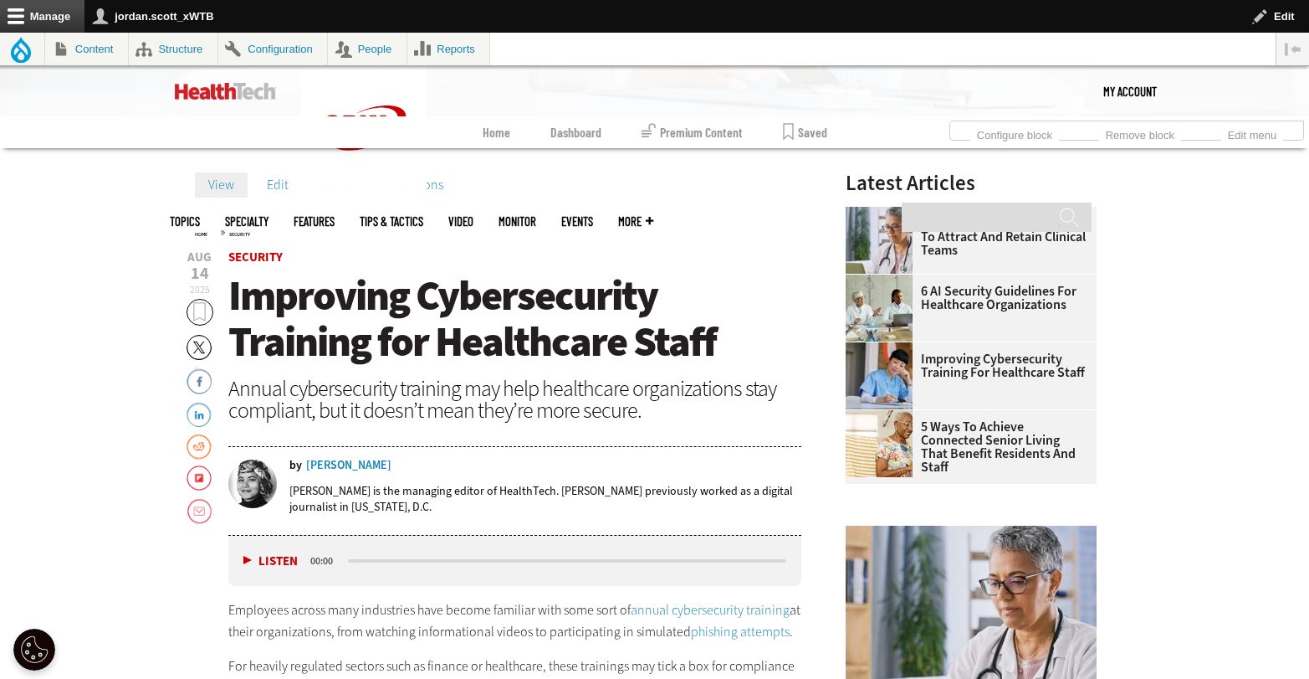
scroll to position [515, 0]
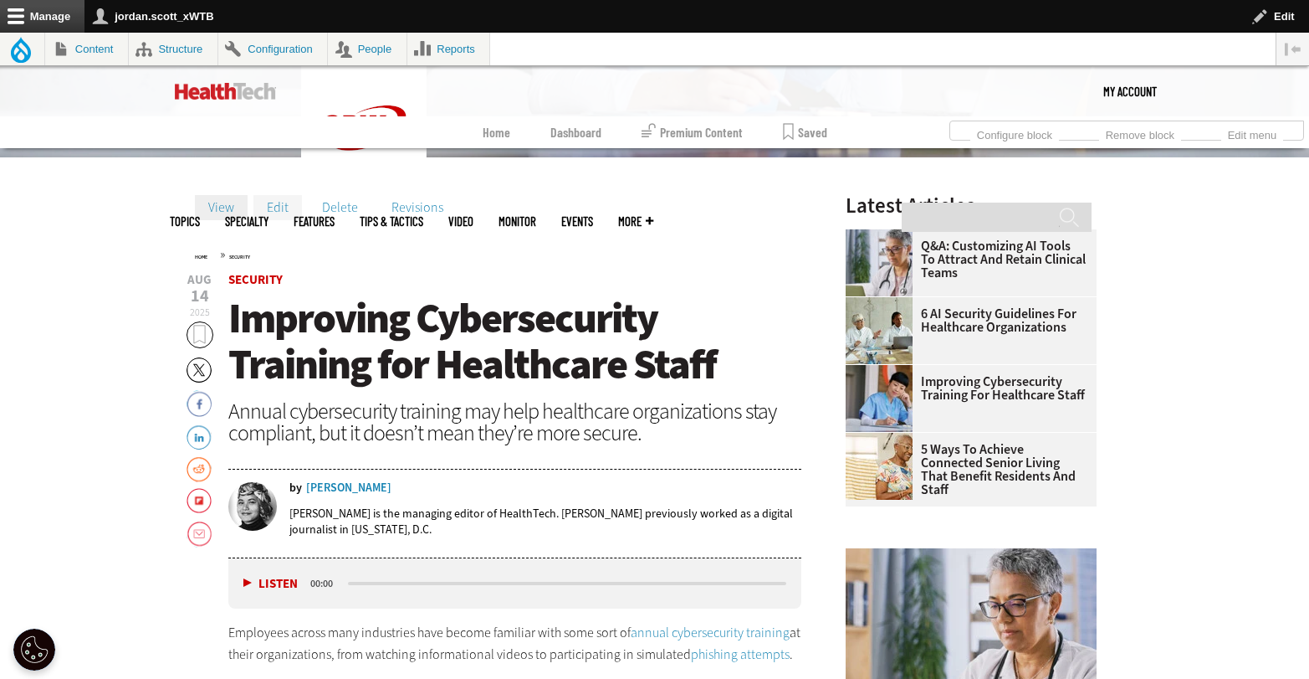
click at [289, 202] on link "Edit" at bounding box center [278, 207] width 49 height 25
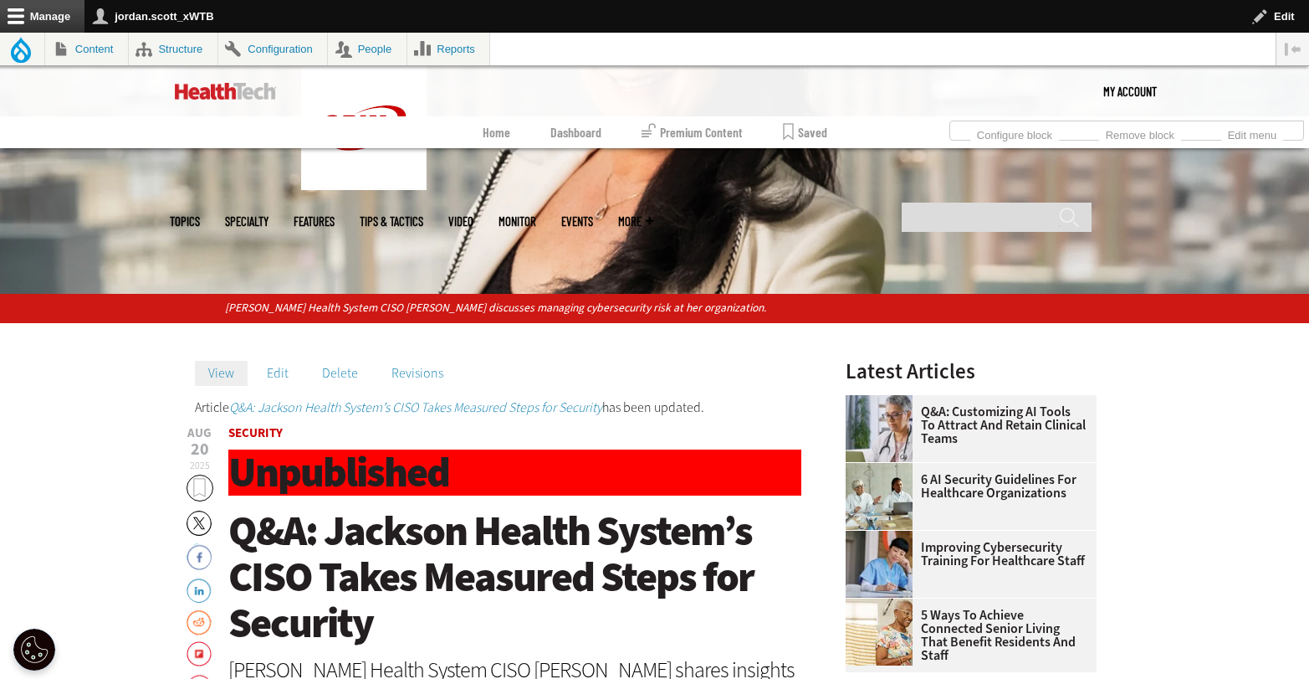
scroll to position [361, 0]
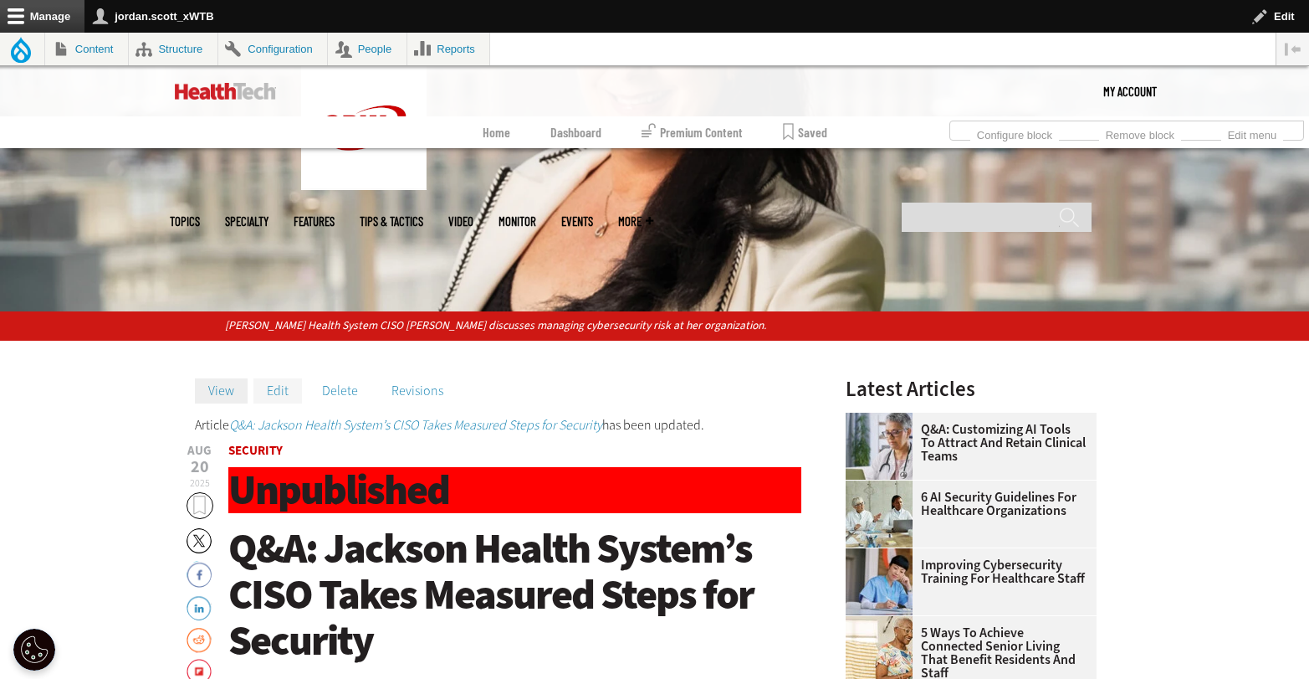
click at [266, 394] on link "Edit" at bounding box center [278, 390] width 49 height 25
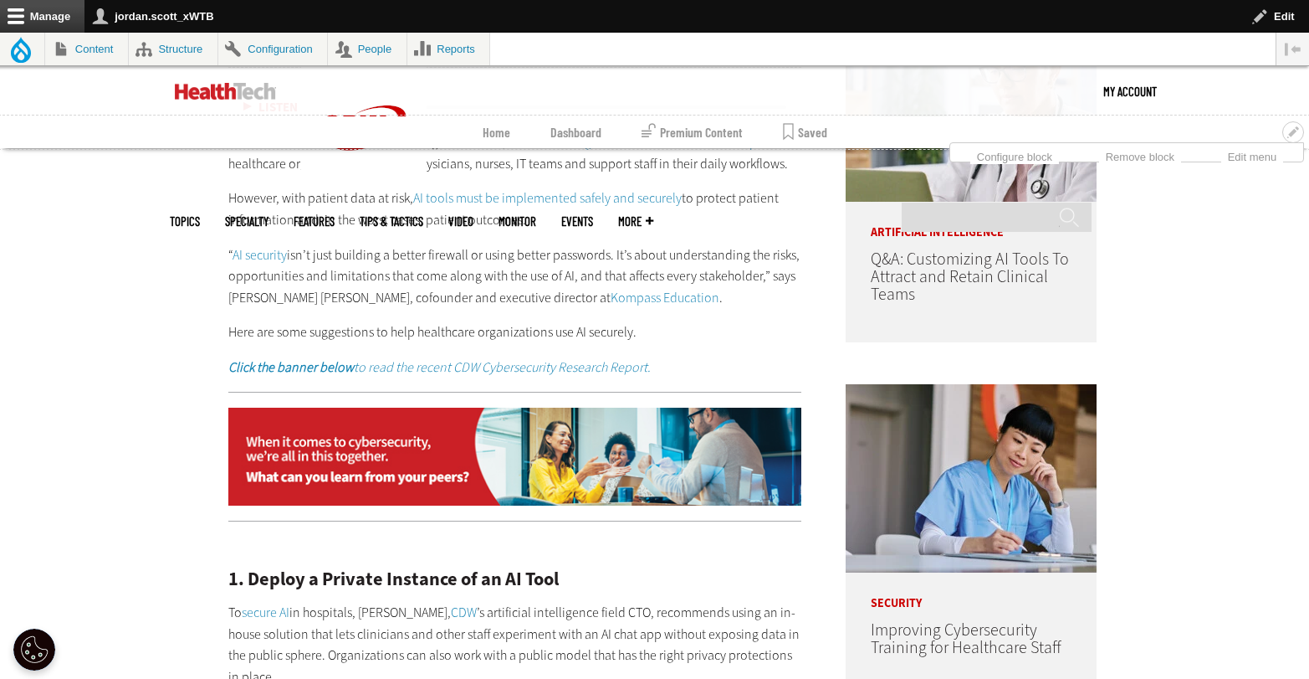
scroll to position [1181, 0]
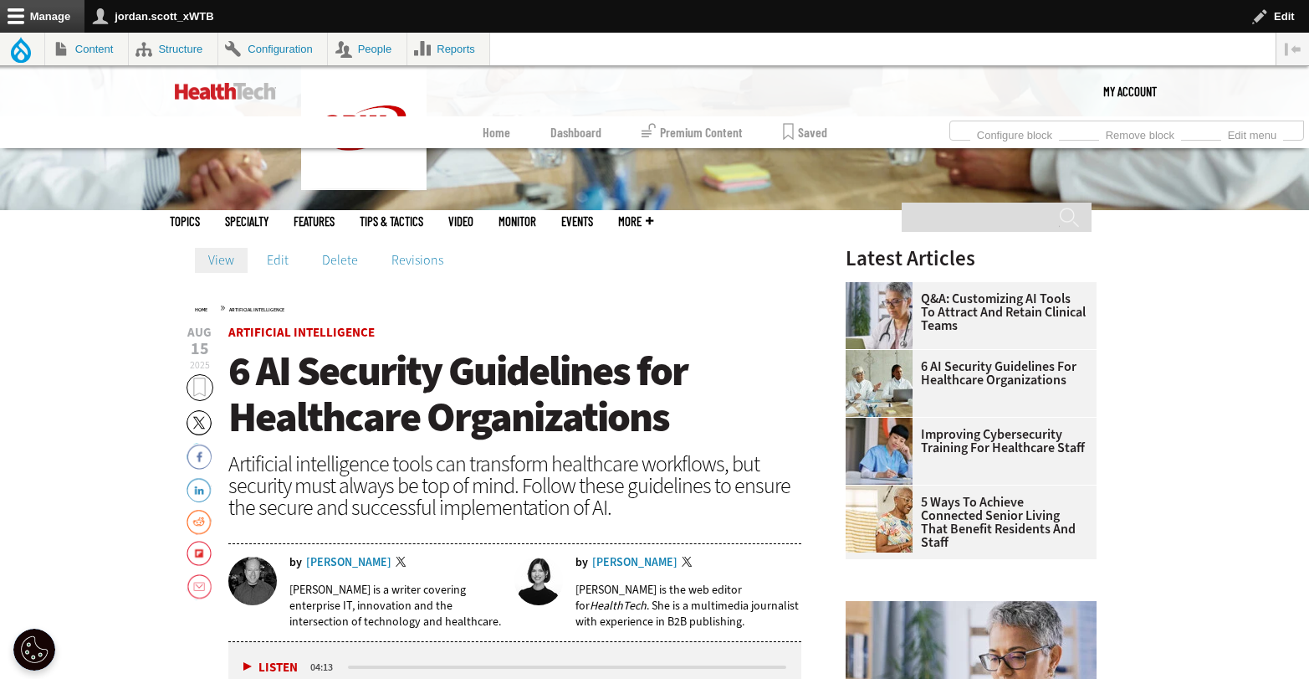
scroll to position [275, 0]
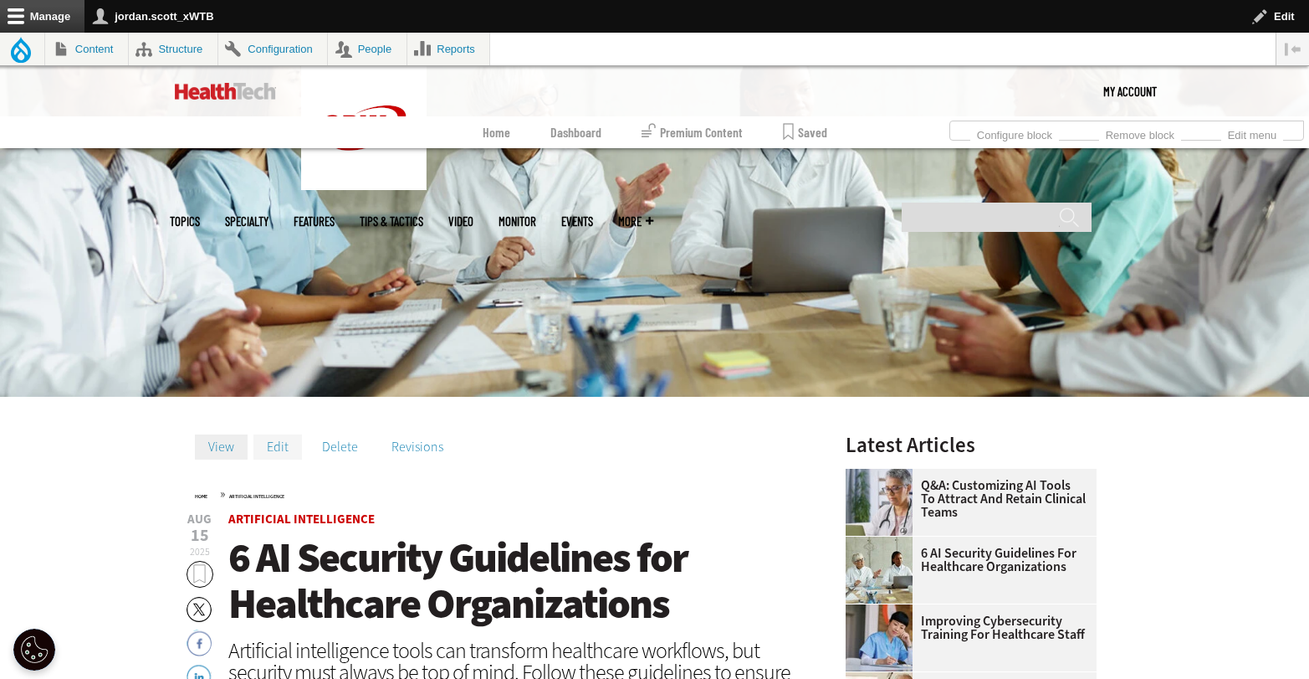
click at [279, 440] on link "Edit" at bounding box center [278, 446] width 49 height 25
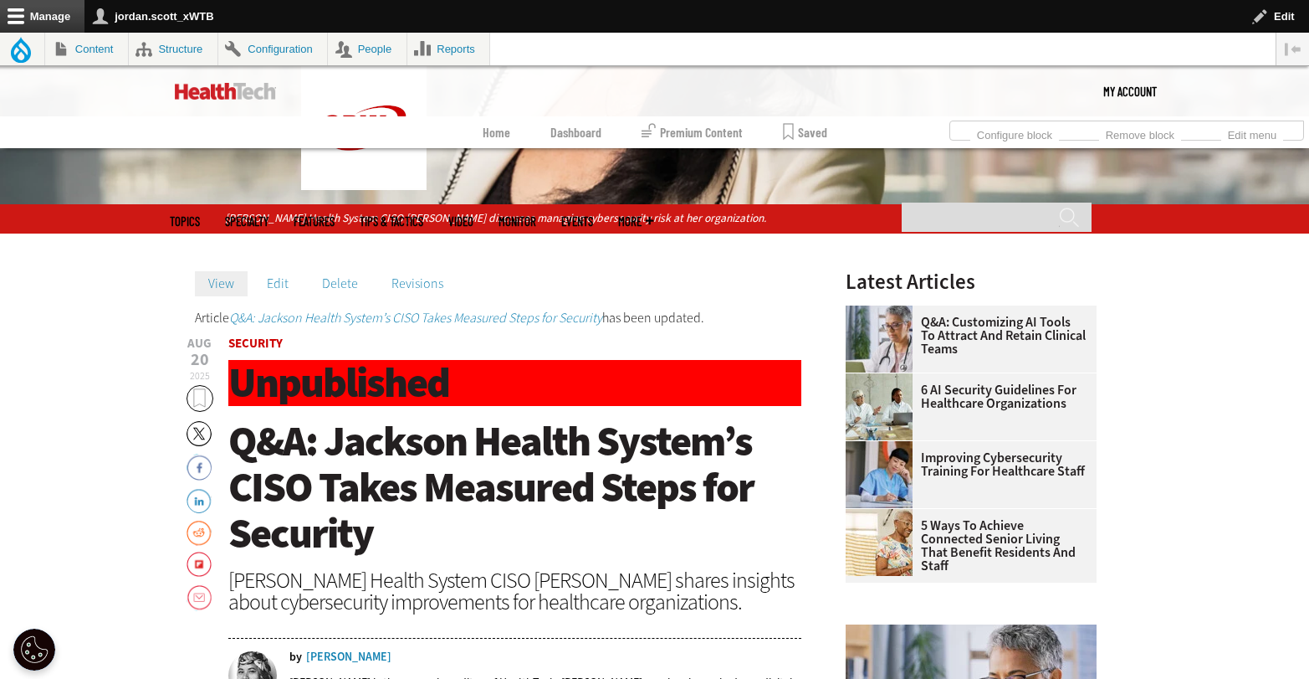
scroll to position [347, 0]
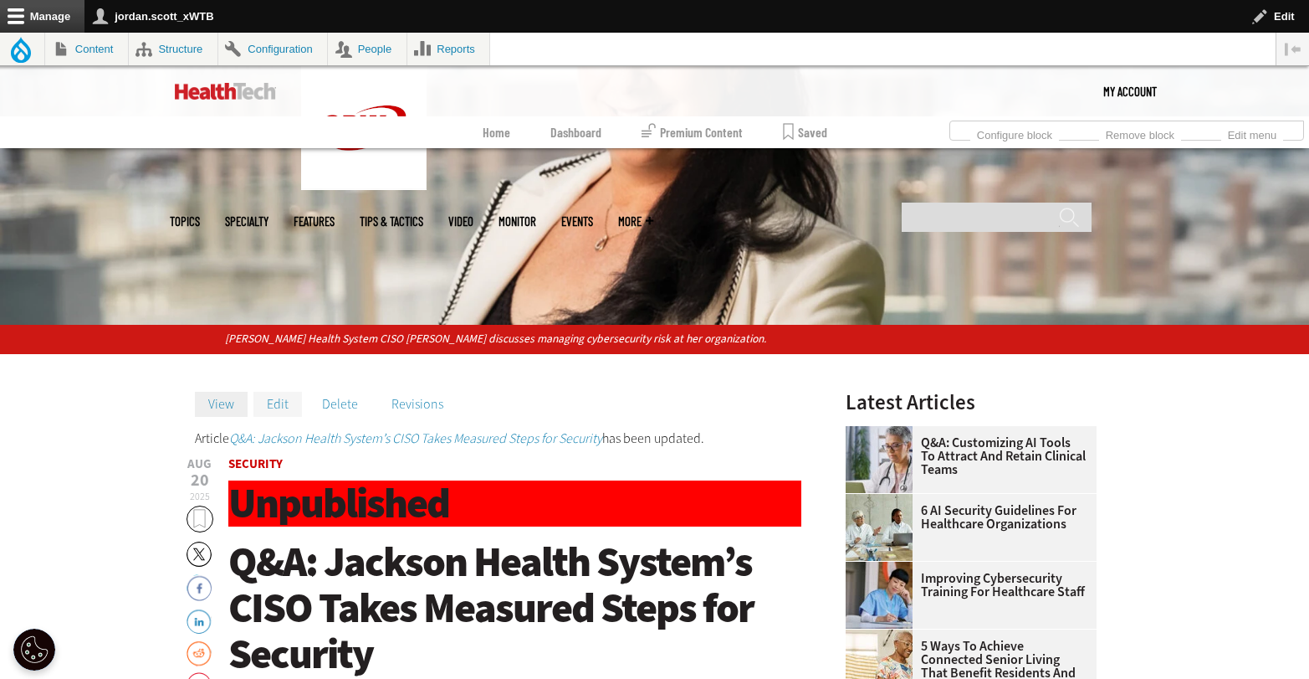
click at [278, 403] on link "Edit" at bounding box center [278, 404] width 49 height 25
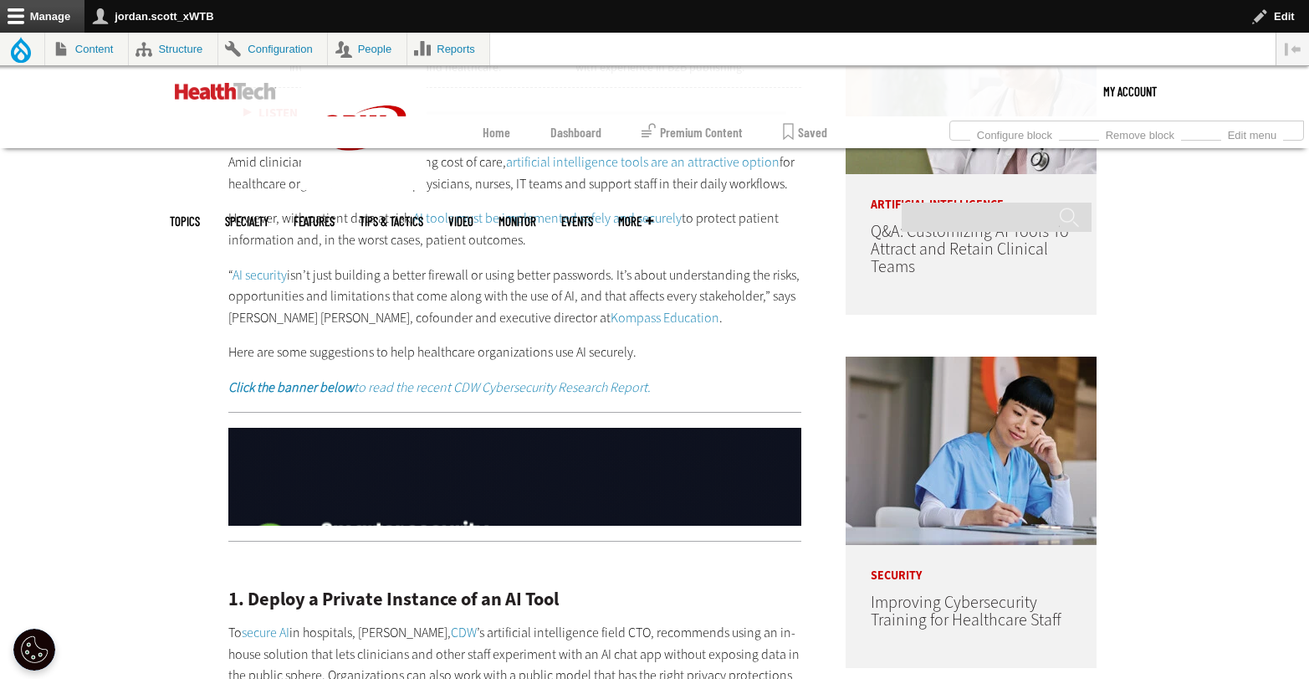
scroll to position [1085, 0]
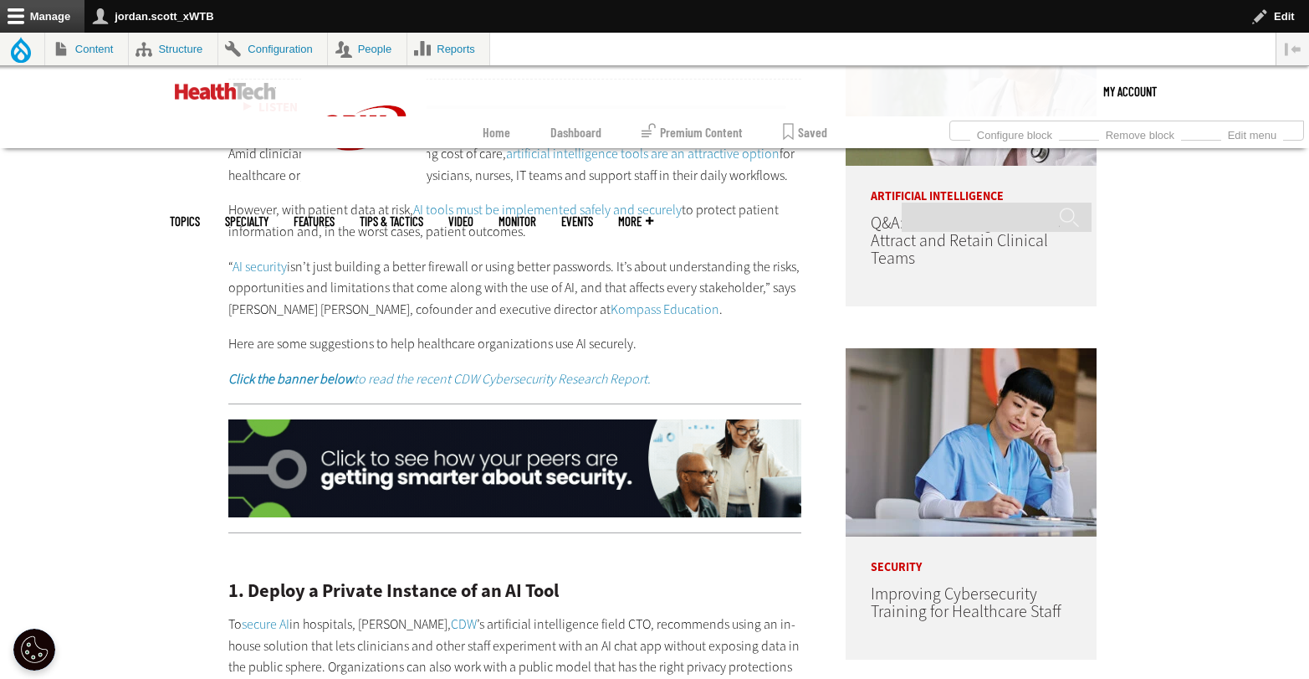
click at [637, 465] on img at bounding box center [515, 468] width 574 height 99
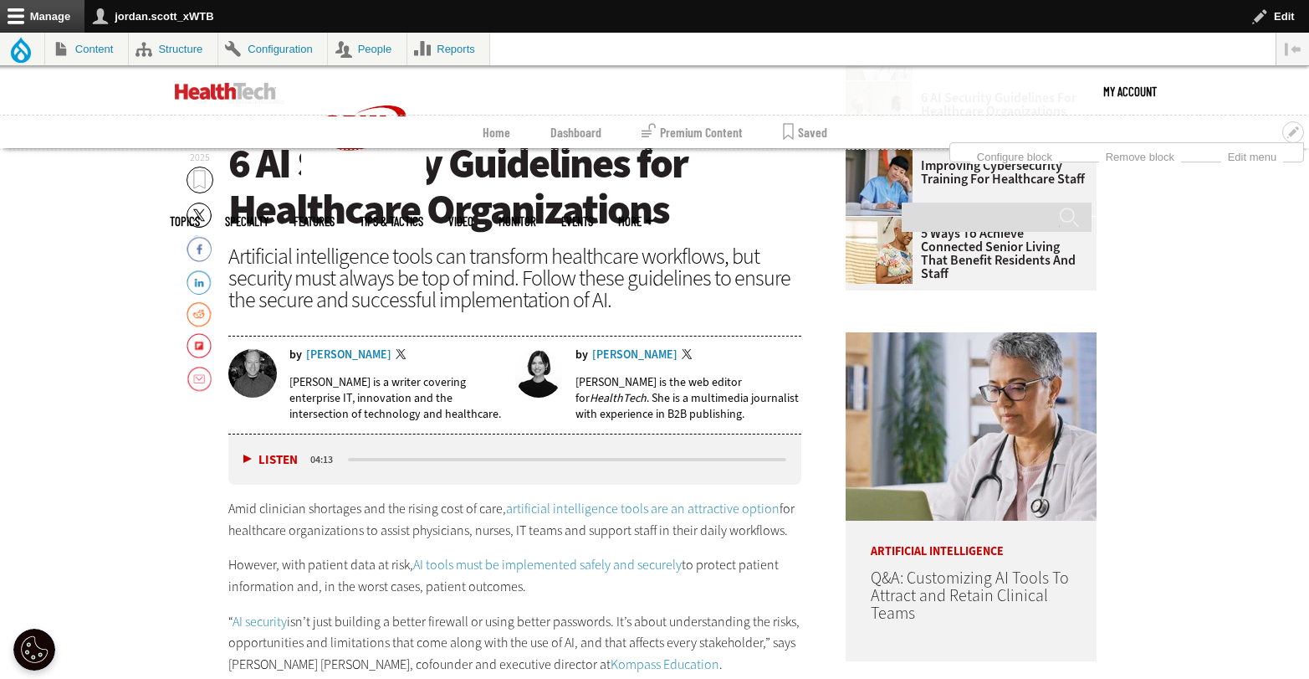
scroll to position [160, 0]
